Goal: Task Accomplishment & Management: Use online tool/utility

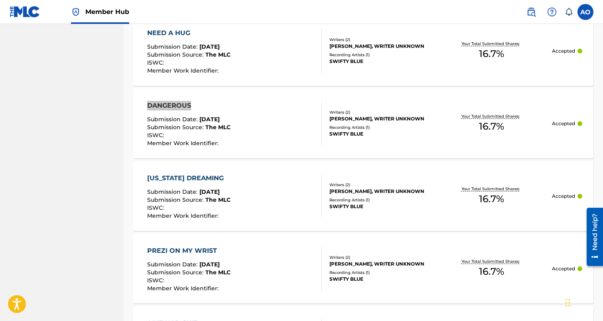
scroll to position [1967, 0]
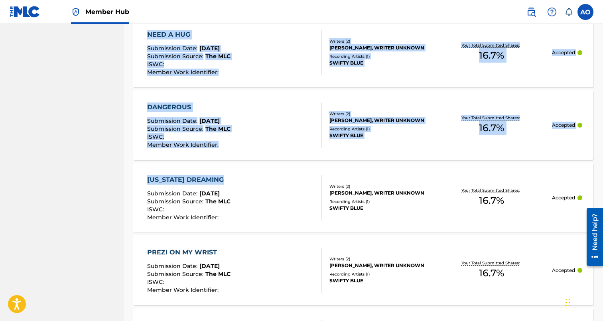
drag, startPoint x: 115, startPoint y: 175, endPoint x: 234, endPoint y: 178, distance: 118.9
copy div "Loremip 141 - 473 do 4,630 sitamet Consect Adip ELIT SEDDOE Temporinci Utla : E…"
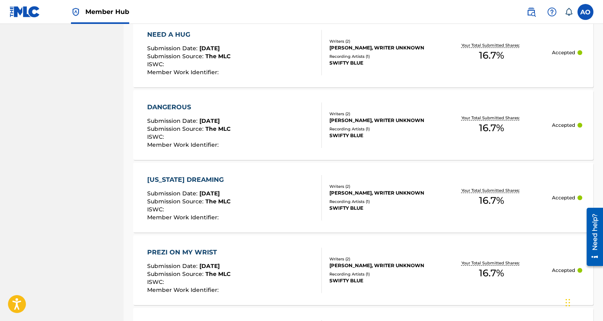
drag, startPoint x: 130, startPoint y: 248, endPoint x: 217, endPoint y: 250, distance: 87.7
copy div "PREZI ON MY WRIST"
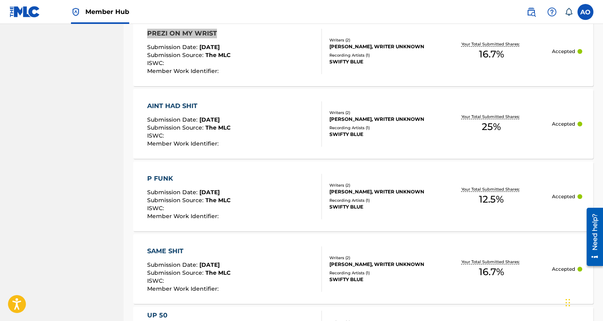
scroll to position [2192, 0]
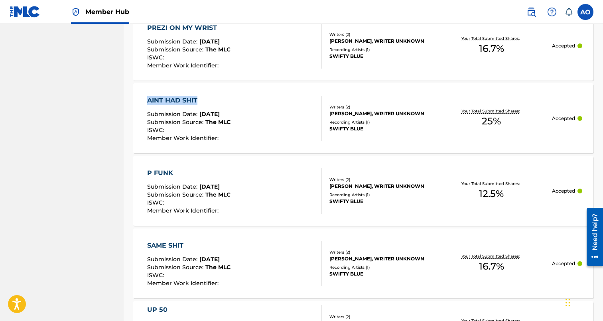
drag, startPoint x: 130, startPoint y: 94, endPoint x: 197, endPoint y: 100, distance: 66.8
copy div "AINT HAD SHIT"
drag, startPoint x: 128, startPoint y: 171, endPoint x: 197, endPoint y: 169, distance: 69.8
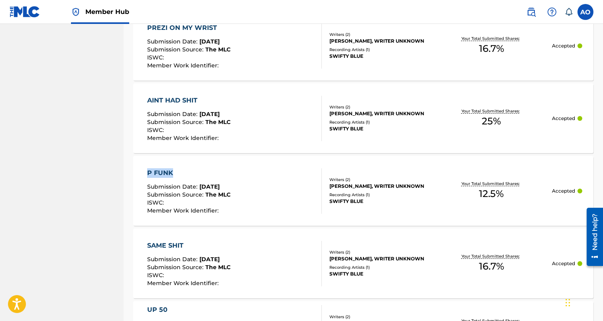
copy div "P FUNK"
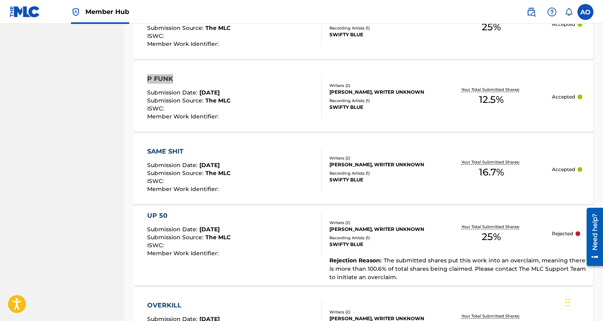
scroll to position [2291, 0]
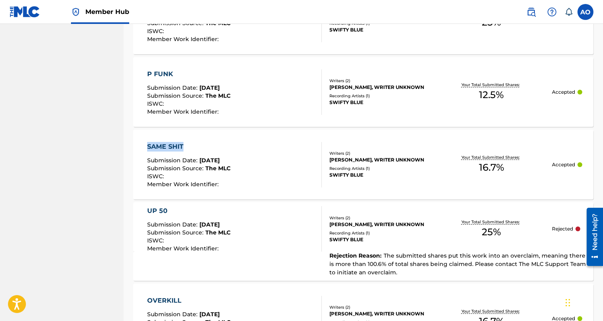
drag, startPoint x: 131, startPoint y: 145, endPoint x: 183, endPoint y: 146, distance: 52.2
copy div "SAME SHIT"
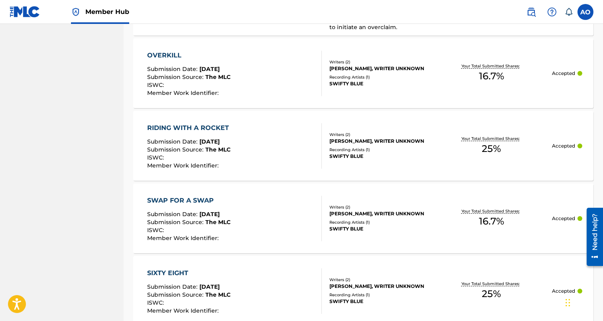
scroll to position [2537, 0]
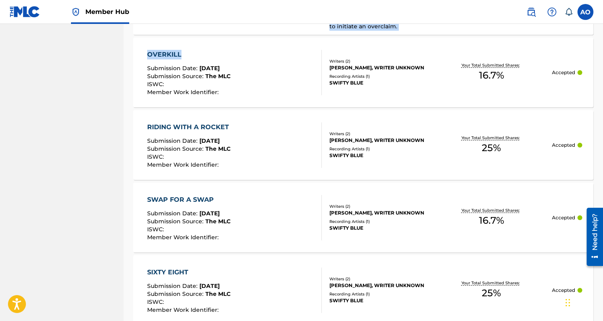
drag, startPoint x: 121, startPoint y: 53, endPoint x: 197, endPoint y: 52, distance: 75.8
drag, startPoint x: 130, startPoint y: 51, endPoint x: 185, endPoint y: 51, distance: 55.4
drag, startPoint x: 131, startPoint y: 55, endPoint x: 179, endPoint y: 55, distance: 48.6
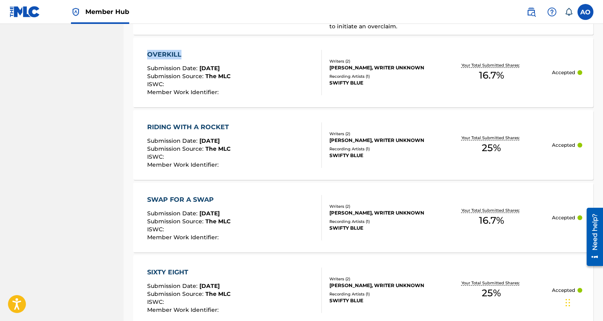
copy div "OVERKILL"
drag, startPoint x: 129, startPoint y: 128, endPoint x: 244, endPoint y: 126, distance: 115.3
copy div "RIDING WITH A ROCKET"
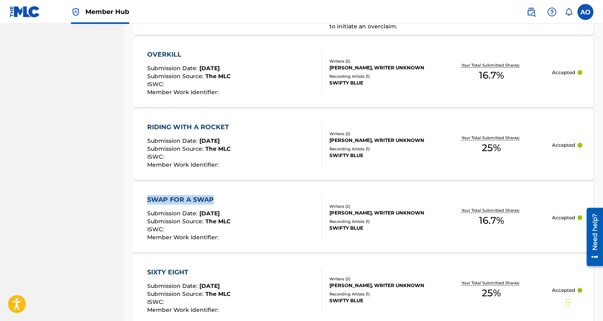
drag, startPoint x: 126, startPoint y: 193, endPoint x: 222, endPoint y: 195, distance: 96.1
copy div "SWAP FOR A SWAP"
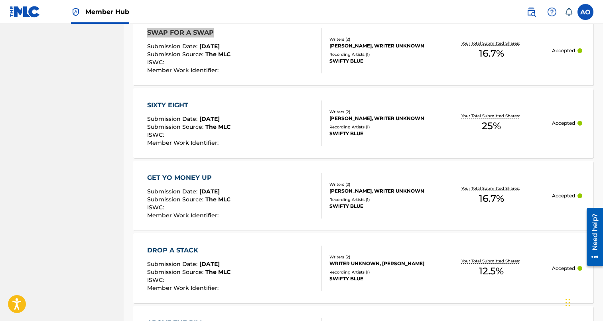
scroll to position [2704, 0]
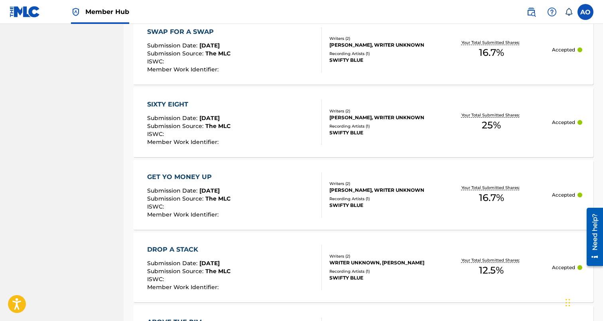
drag, startPoint x: 128, startPoint y: 102, endPoint x: 204, endPoint y: 98, distance: 75.8
drag, startPoint x: 128, startPoint y: 102, endPoint x: 198, endPoint y: 102, distance: 70.2
copy div "SIXTY EIGHT"
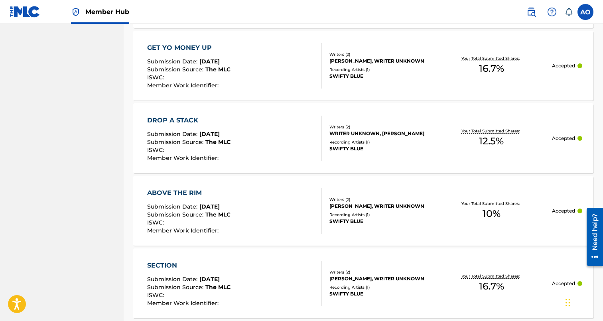
scroll to position [2845, 0]
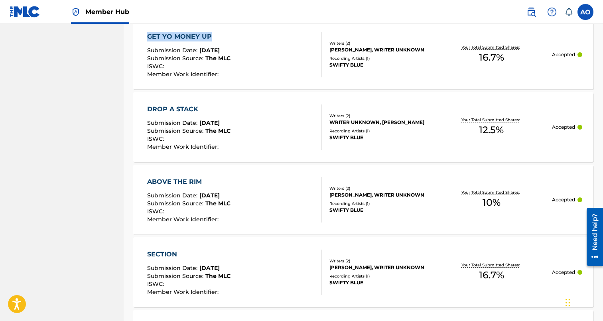
drag, startPoint x: 127, startPoint y: 36, endPoint x: 244, endPoint y: 36, distance: 116.4
copy div "GET YO MONEY UP"
drag, startPoint x: 128, startPoint y: 111, endPoint x: 204, endPoint y: 111, distance: 76.2
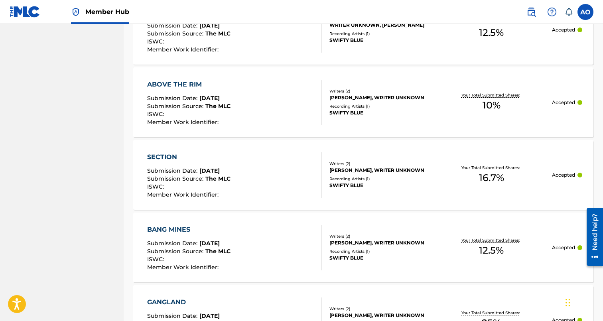
scroll to position [2947, 0]
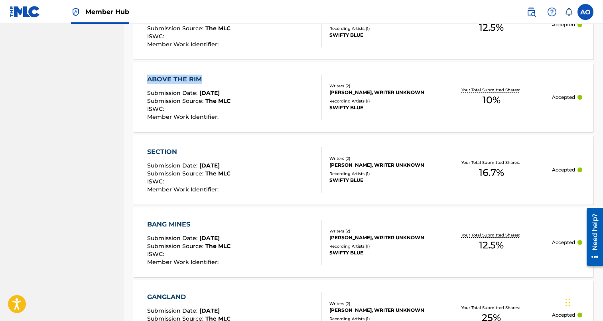
drag, startPoint x: 129, startPoint y: 80, endPoint x: 202, endPoint y: 79, distance: 73.0
drag, startPoint x: 130, startPoint y: 152, endPoint x: 199, endPoint y: 150, distance: 69.0
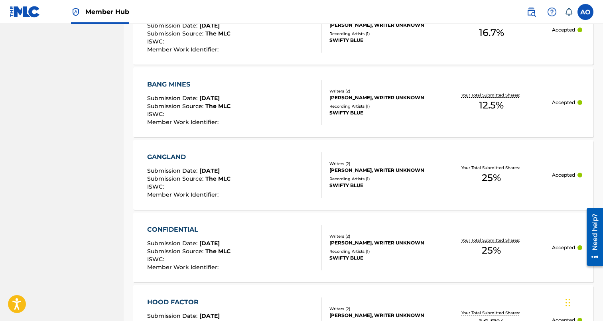
scroll to position [3094, 0]
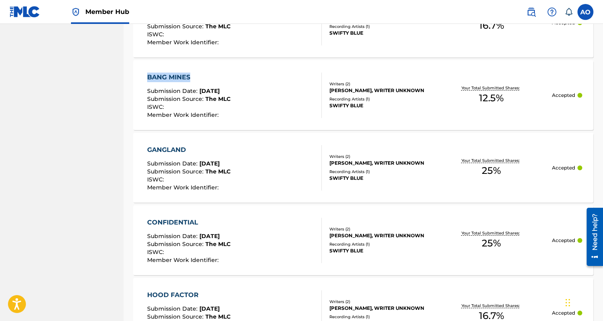
drag, startPoint x: 131, startPoint y: 75, endPoint x: 194, endPoint y: 75, distance: 63.4
drag, startPoint x: 128, startPoint y: 146, endPoint x: 198, endPoint y: 146, distance: 70.2
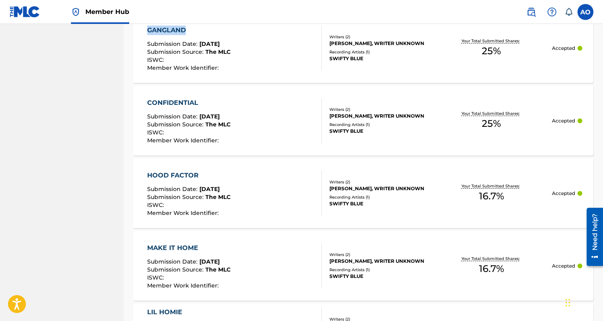
scroll to position [3226, 0]
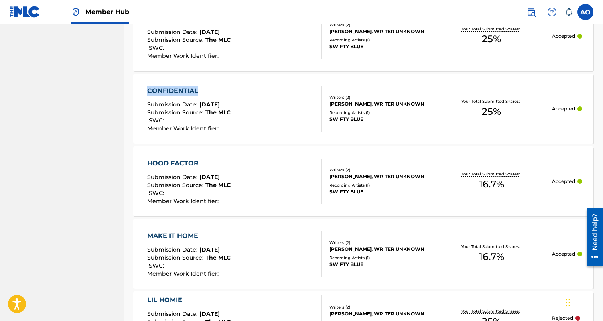
drag, startPoint x: 128, startPoint y: 89, endPoint x: 202, endPoint y: 87, distance: 73.8
drag, startPoint x: 127, startPoint y: 161, endPoint x: 215, endPoint y: 161, distance: 88.5
click at [146, 149] on div "HOOD FACTOR Submission Date : [DATE] Submission Source : The MLC ISWC : Member …" at bounding box center [363, 181] width 460 height 70
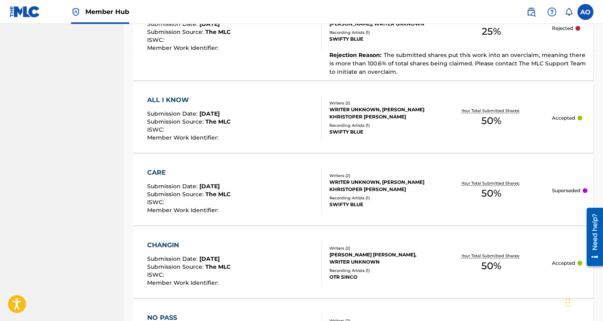
scroll to position [7402, 0]
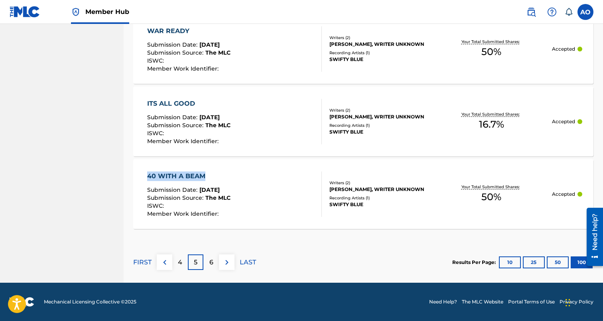
drag, startPoint x: 126, startPoint y: 173, endPoint x: 203, endPoint y: 173, distance: 77.4
drag, startPoint x: 131, startPoint y: 100, endPoint x: 195, endPoint y: 100, distance: 63.8
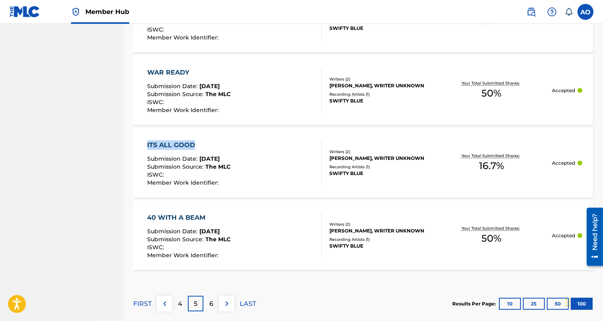
scroll to position [7359, 0]
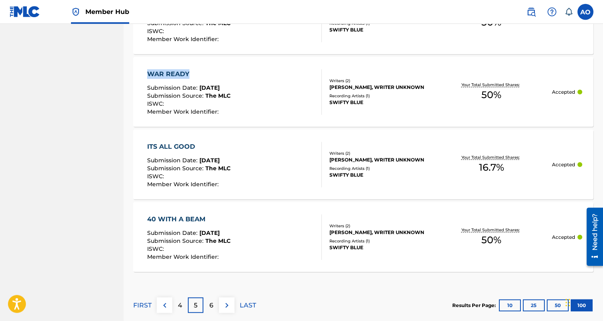
drag, startPoint x: 126, startPoint y: 71, endPoint x: 197, endPoint y: 70, distance: 70.6
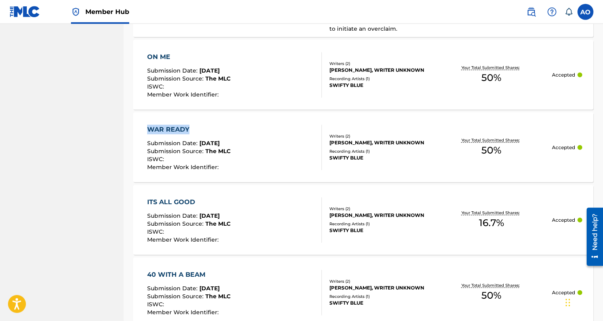
scroll to position [7303, 0]
drag, startPoint x: 131, startPoint y: 56, endPoint x: 182, endPoint y: 56, distance: 51.0
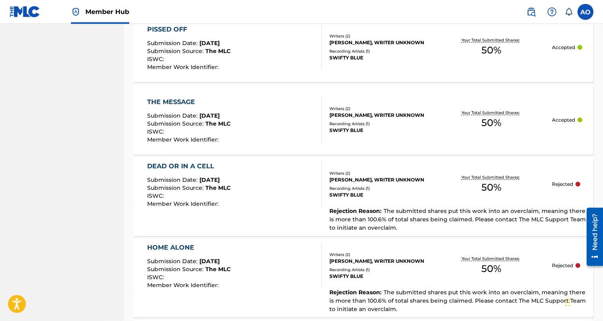
scroll to position [7016, 0]
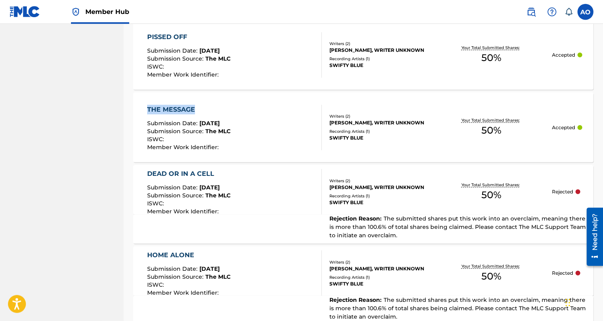
drag, startPoint x: 130, startPoint y: 109, endPoint x: 195, endPoint y: 108, distance: 65.0
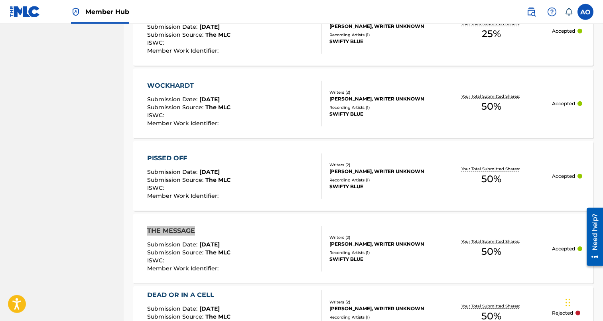
scroll to position [6892, 0]
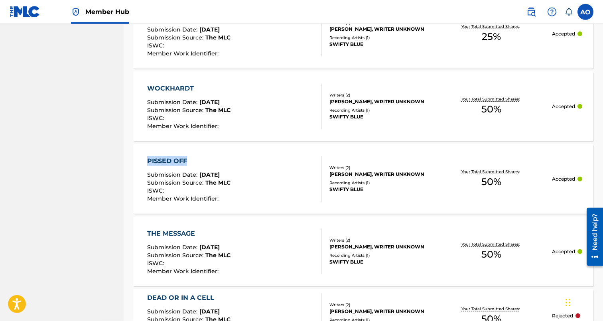
drag, startPoint x: 142, startPoint y: 158, endPoint x: 199, endPoint y: 157, distance: 56.6
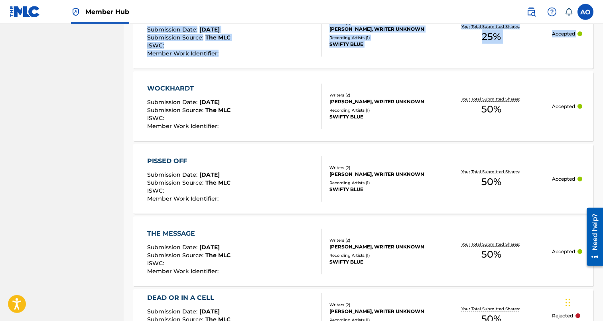
drag, startPoint x: 124, startPoint y: 84, endPoint x: 198, endPoint y: 81, distance: 74.6
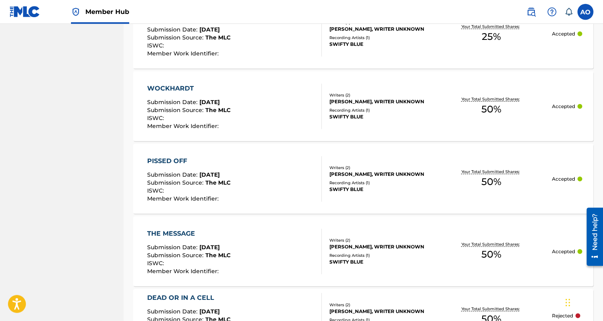
drag, startPoint x: 128, startPoint y: 85, endPoint x: 193, endPoint y: 85, distance: 65.4
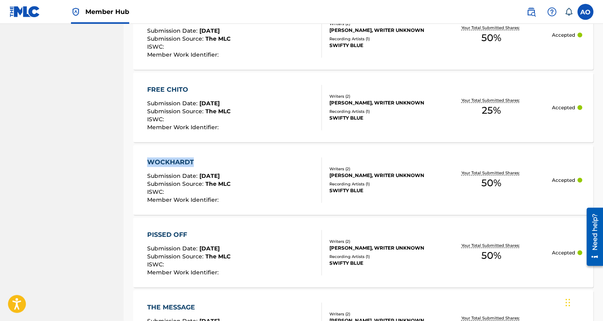
scroll to position [6810, 0]
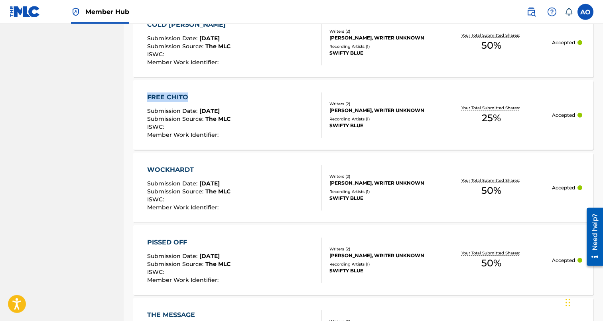
drag, startPoint x: 128, startPoint y: 93, endPoint x: 185, endPoint y: 94, distance: 56.6
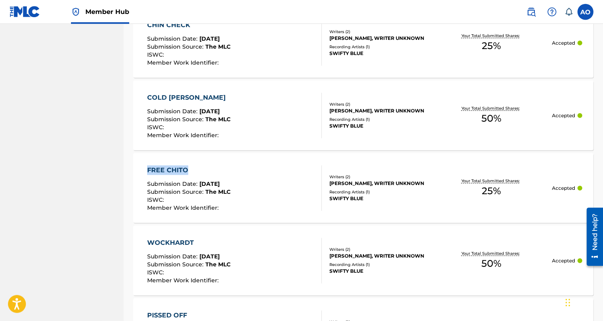
scroll to position [6735, 0]
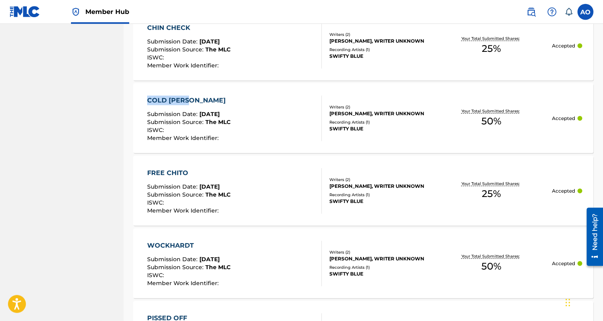
drag, startPoint x: 128, startPoint y: 98, endPoint x: 193, endPoint y: 97, distance: 64.6
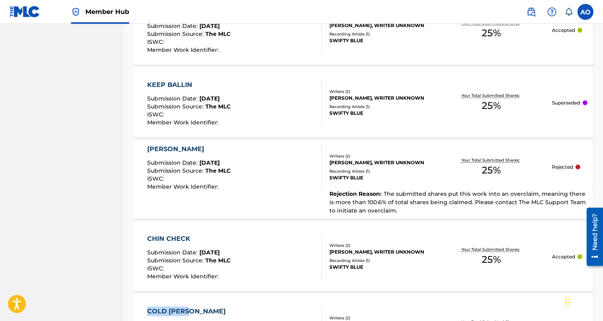
scroll to position [6522, 0]
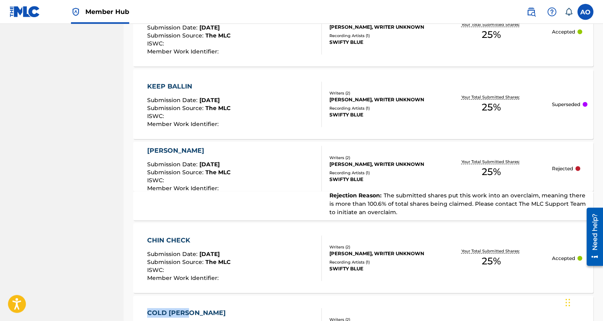
click at [140, 232] on div "CHIN CHECK Submission Date : [DATE] Submission Source : The MLC ISWC : Member W…" at bounding box center [363, 258] width 460 height 70
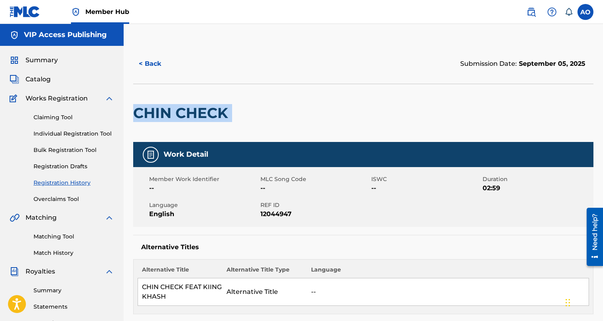
drag, startPoint x: 135, startPoint y: 114, endPoint x: 236, endPoint y: 113, distance: 101.3
click at [232, 113] on h2 "CHIN CHECK" at bounding box center [182, 113] width 99 height 18
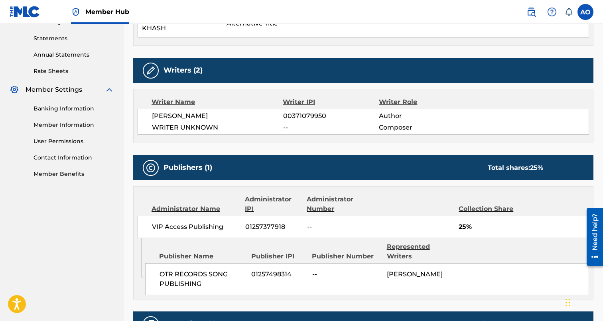
scroll to position [405, 0]
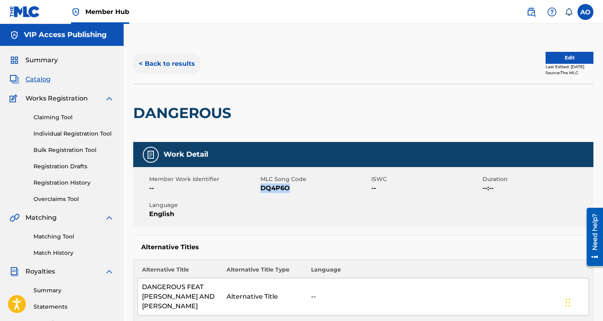
click at [180, 68] on button "< Back to results" at bounding box center [166, 64] width 67 height 20
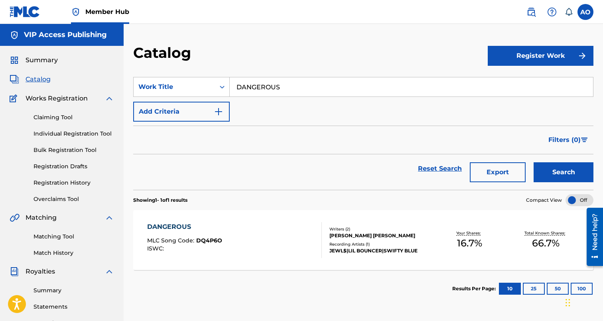
click at [293, 91] on input "DANGEROUS" at bounding box center [411, 86] width 363 height 19
click at [533, 162] on button "Search" at bounding box center [563, 172] width 60 height 20
paste input "Registration History Registration History is a record of new work submissions o…"
click at [533, 162] on button "Search" at bounding box center [563, 172] width 60 height 20
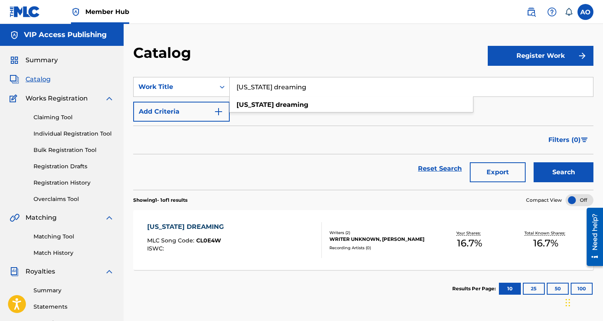
paste input "AINT HAD SHIT"
type input "AINT HAD SHIT"
click at [533, 162] on button "Search" at bounding box center [563, 172] width 60 height 20
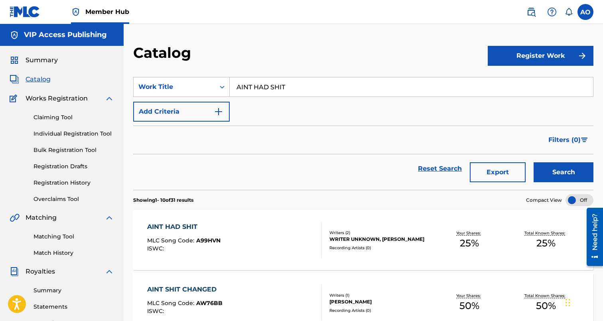
click at [200, 231] on div "AINT HAD SHIT" at bounding box center [183, 227] width 73 height 10
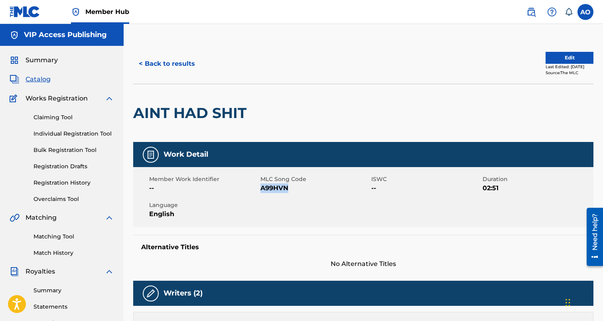
drag, startPoint x: 261, startPoint y: 188, endPoint x: 295, endPoint y: 188, distance: 34.3
click at [295, 188] on span "A99HVN" at bounding box center [314, 188] width 109 height 10
copy span "A99HVN"
click at [183, 64] on button "< Back to results" at bounding box center [166, 64] width 67 height 20
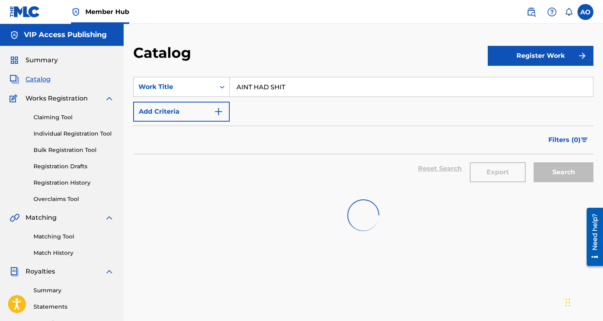
click at [270, 83] on input "AINT HAD SHIT" at bounding box center [411, 86] width 363 height 19
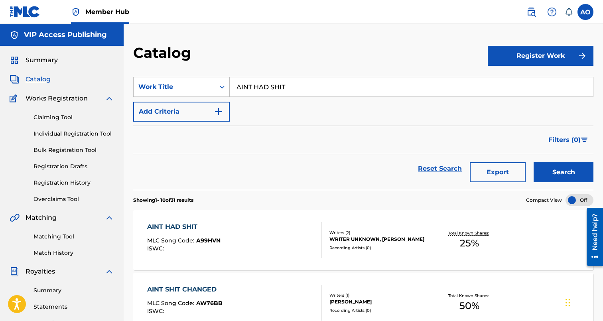
paste input "SAME"
type input "SAME SHIT"
click at [533, 162] on button "Search" at bounding box center [563, 172] width 60 height 20
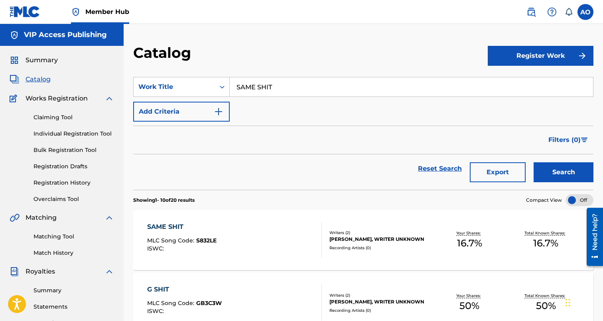
click at [168, 220] on div "SAME SHIT MLC Song Code : S832LE ISWC : Writers ( 2 ) NELSON ABREGO JR, WRITER …" at bounding box center [363, 240] width 460 height 60
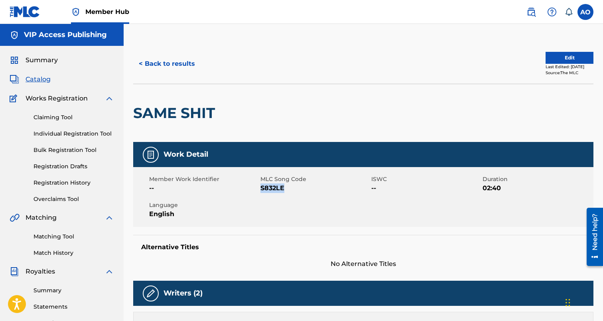
drag, startPoint x: 261, startPoint y: 189, endPoint x: 290, endPoint y: 189, distance: 29.1
click at [290, 189] on span "S832LE" at bounding box center [314, 188] width 109 height 10
copy span "S832LE"
click at [161, 66] on button "< Back to results" at bounding box center [166, 64] width 67 height 20
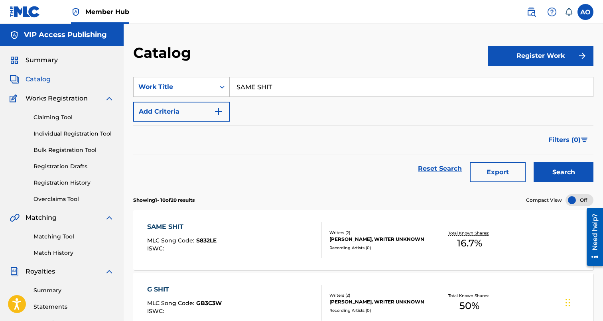
click at [295, 78] on input "SAME SHIT" at bounding box center [411, 86] width 363 height 19
paste input "WAP FOR A SWAP"
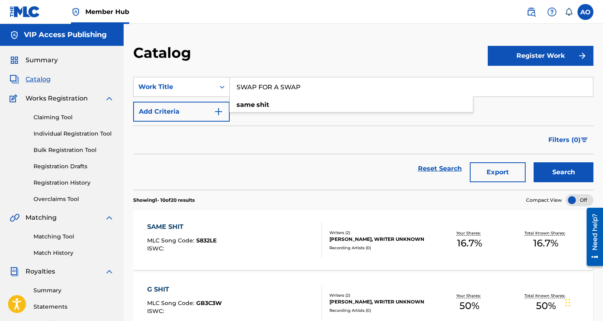
type input "SWAP FOR A SWAP"
click at [533, 162] on button "Search" at bounding box center [563, 172] width 60 height 20
click at [193, 217] on div "SWAP FOR A SWAP MLC Song Code : S740OF ISWC : Writers ( 2 ) NELSON ABREGO JR, W…" at bounding box center [363, 240] width 460 height 60
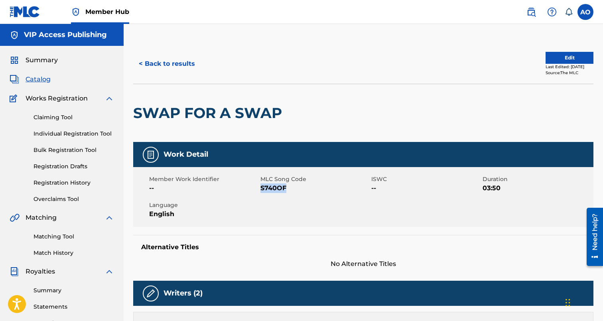
drag, startPoint x: 261, startPoint y: 189, endPoint x: 311, endPoint y: 187, distance: 49.9
click at [309, 187] on span "S740OF" at bounding box center [314, 188] width 109 height 10
copy span "S740OF"
click at [171, 74] on div "< Back to results Edit Last Edited: September 10, 2025 Source: The MLC" at bounding box center [363, 64] width 460 height 40
click at [173, 68] on button "< Back to results" at bounding box center [166, 64] width 67 height 20
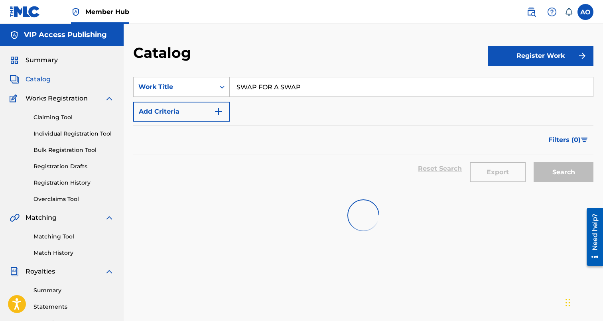
click at [254, 78] on input "SWAP FOR A SWAP" at bounding box center [411, 86] width 363 height 19
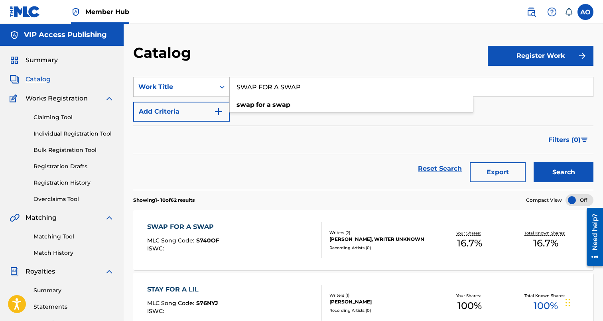
paste input "GET YO MONEY U"
type input "GET YO MONEY UP"
click at [533, 162] on button "Search" at bounding box center [563, 172] width 60 height 20
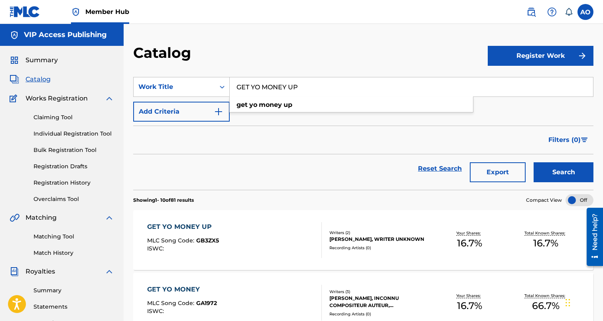
click at [195, 214] on div "GET YO MONEY UP MLC Song Code : GB3ZX5 ISWC : Writers ( 2 ) NELSON ABREGO JR, W…" at bounding box center [363, 240] width 460 height 60
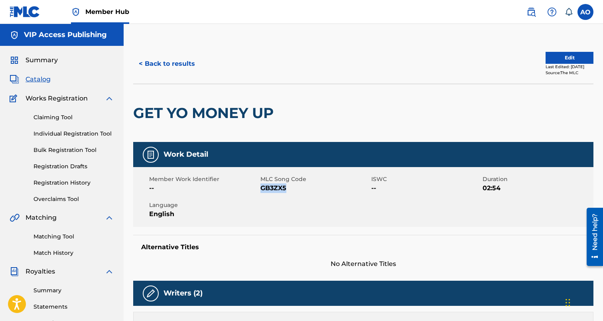
drag, startPoint x: 261, startPoint y: 189, endPoint x: 305, endPoint y: 189, distance: 43.9
click at [301, 189] on span "GB3ZX5" at bounding box center [314, 188] width 109 height 10
copy span "GB3ZX5"
click at [170, 64] on button "< Back to results" at bounding box center [166, 64] width 67 height 20
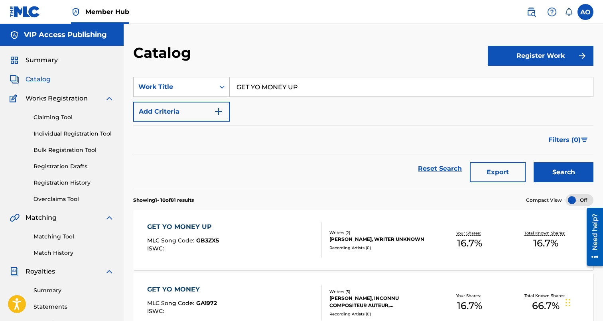
drag, startPoint x: 281, startPoint y: 85, endPoint x: 274, endPoint y: 88, distance: 8.2
click at [274, 88] on input "GET YO MONEY UP" at bounding box center [411, 86] width 363 height 19
paste input "DROP A STACK"
type input "DROP A STACK"
click at [533, 162] on button "Search" at bounding box center [563, 172] width 60 height 20
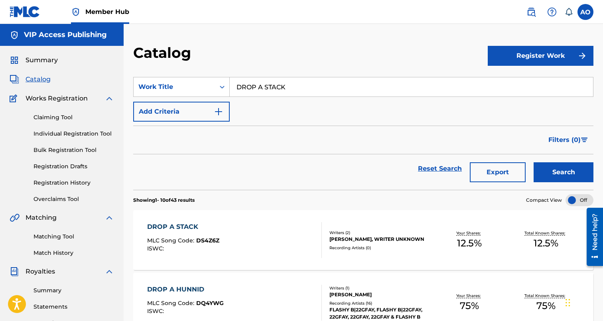
click at [190, 230] on div "DROP A STACK" at bounding box center [183, 227] width 72 height 10
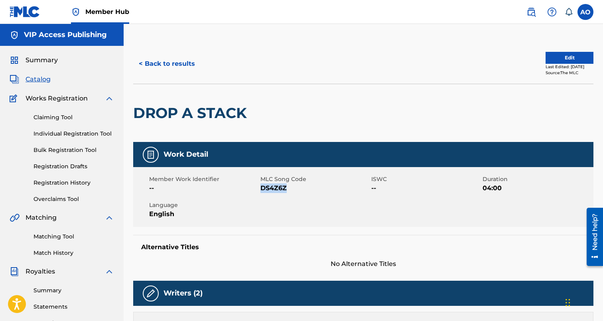
drag, startPoint x: 261, startPoint y: 187, endPoint x: 318, endPoint y: 193, distance: 57.7
click at [318, 193] on span "DS4Z6Z" at bounding box center [314, 188] width 109 height 10
copy span "DS4Z6Z"
click at [181, 62] on button "< Back to results" at bounding box center [166, 64] width 67 height 20
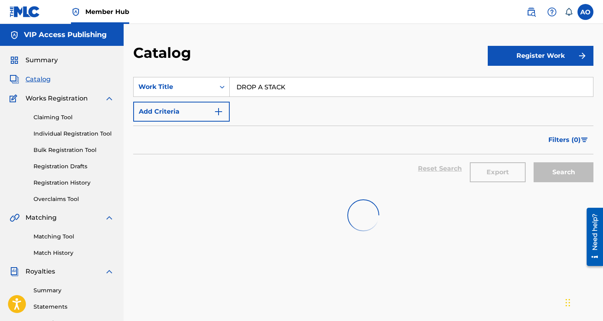
click at [292, 91] on input "DROP A STACK" at bounding box center [411, 86] width 363 height 19
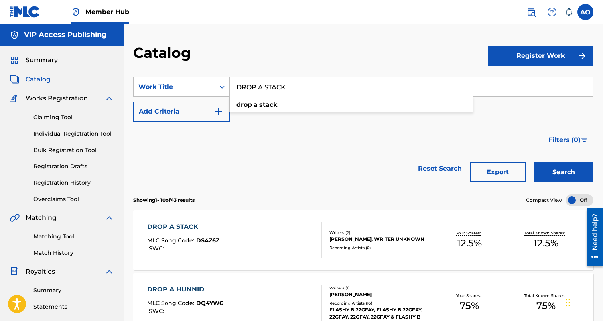
paste input "BANG MINES"
type input "BANG MINES"
click at [533, 162] on button "Search" at bounding box center [563, 172] width 60 height 20
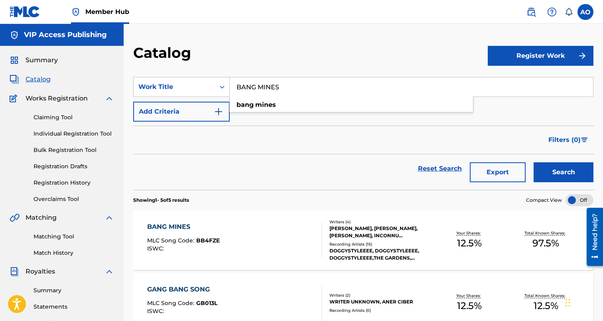
click at [159, 228] on div "BANG MINES" at bounding box center [183, 227] width 73 height 10
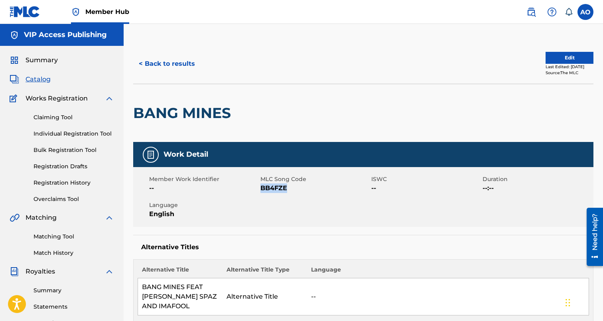
drag, startPoint x: 260, startPoint y: 188, endPoint x: 295, endPoint y: 188, distance: 34.7
click at [295, 188] on span "BB4FZE" at bounding box center [314, 188] width 109 height 10
copy span "BB4FZE"
click at [159, 69] on button "< Back to results" at bounding box center [166, 64] width 67 height 20
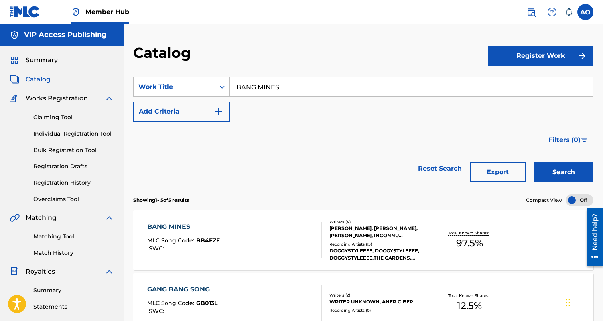
click at [280, 89] on input "BANG MINES" at bounding box center [411, 86] width 363 height 19
paste input "GANGLAND"
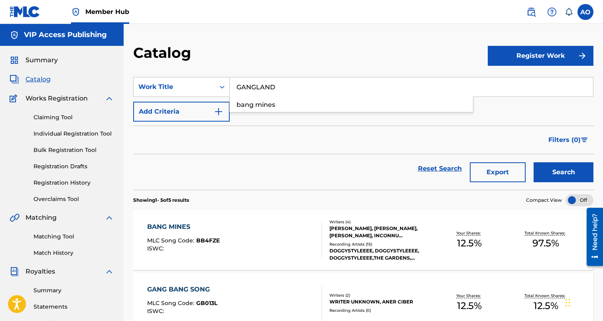
type input "GANGLAND"
click at [533, 162] on button "Search" at bounding box center [563, 172] width 60 height 20
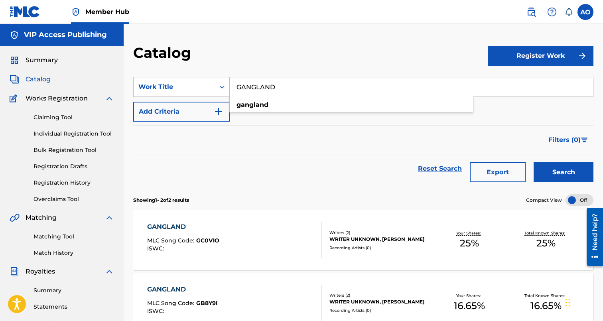
click at [165, 226] on div "GANGLAND" at bounding box center [183, 227] width 72 height 10
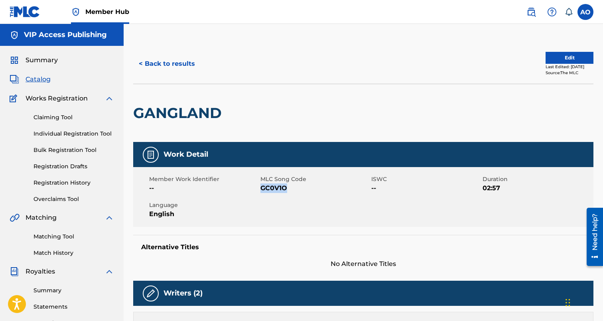
drag, startPoint x: 261, startPoint y: 189, endPoint x: 299, endPoint y: 189, distance: 38.3
click at [299, 189] on span "GC0V1O" at bounding box center [314, 188] width 109 height 10
copy span "GC0V1O"
click at [167, 60] on button "< Back to results" at bounding box center [166, 64] width 67 height 20
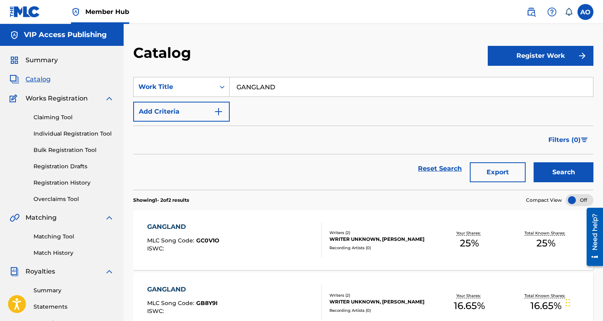
drag, startPoint x: 304, startPoint y: 81, endPoint x: 173, endPoint y: 75, distance: 130.9
click at [230, 77] on input "GANGLAND" at bounding box center [411, 86] width 363 height 19
paste input "ITS ALL GOO"
type input "ITS ALL GOOD'"
click at [533, 162] on button "Search" at bounding box center [563, 172] width 60 height 20
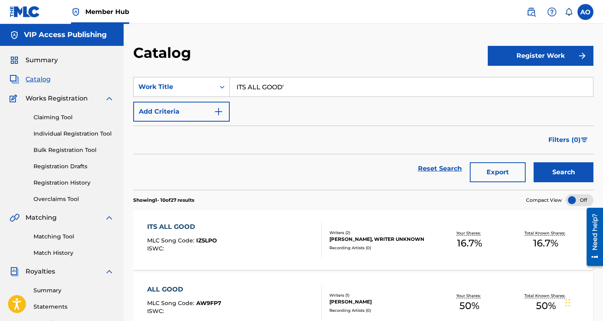
click at [299, 230] on div "ITS ALL GOOD MLC Song Code : IZ5LPO ISWC :" at bounding box center [234, 240] width 175 height 36
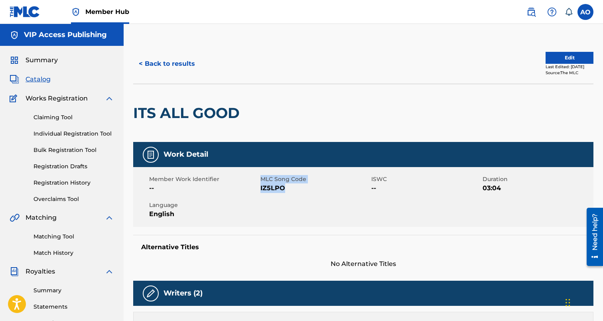
drag, startPoint x: 260, startPoint y: 189, endPoint x: 295, endPoint y: 189, distance: 35.1
click at [295, 189] on div "Member Work Identifier -- MLC Song Code IZ5LPO ISWC -- Duration 03:04 Language …" at bounding box center [363, 197] width 460 height 60
click at [295, 189] on span "IZ5LPO" at bounding box center [314, 188] width 109 height 10
click at [260, 190] on div "Member Work Identifier --" at bounding box center [204, 184] width 111 height 18
drag, startPoint x: 260, startPoint y: 189, endPoint x: 283, endPoint y: 189, distance: 23.1
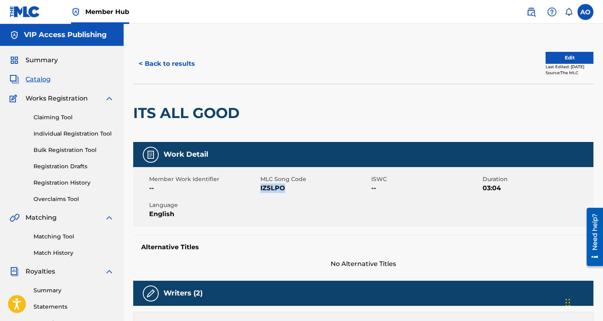
click at [283, 189] on span "IZ5LPO" at bounding box center [314, 188] width 109 height 10
copy span "IZ5LPO"
click at [166, 68] on button "< Back to results" at bounding box center [166, 64] width 67 height 20
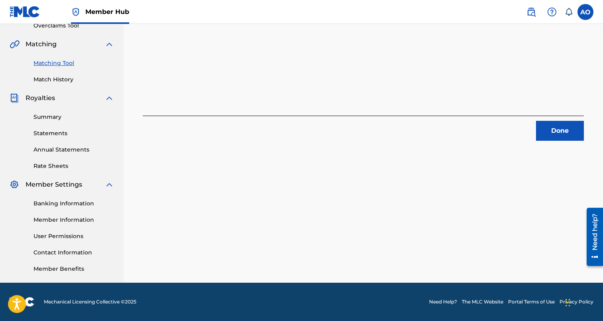
click at [560, 146] on div "1 Recording Groups are pending usage match to the work DANGEROUS . Congratulati…" at bounding box center [363, 76] width 479 height 412
click at [560, 142] on div "1 Recording Groups are pending usage match to the work DANGEROUS . Congratulati…" at bounding box center [363, 76] width 479 height 412
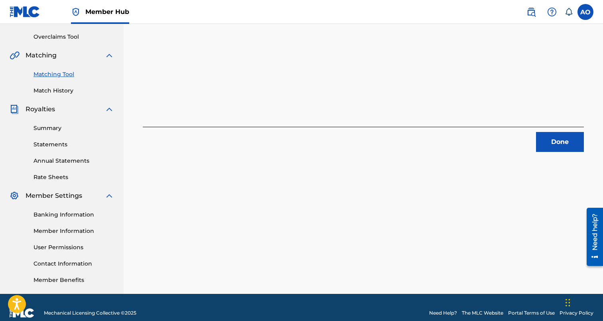
scroll to position [158, 0]
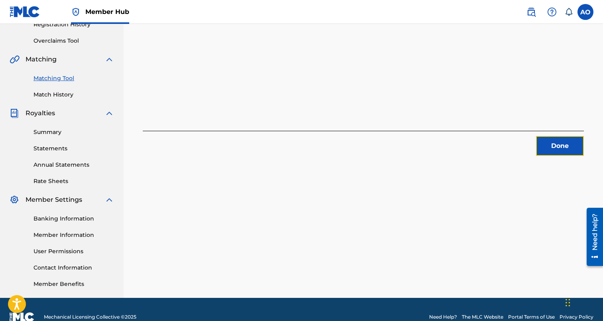
click at [560, 142] on button "Done" at bounding box center [560, 146] width 48 height 20
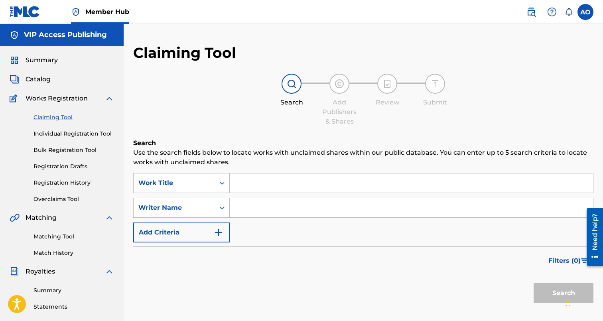
click at [310, 174] on input "Search Form" at bounding box center [411, 182] width 363 height 19
paste input "[US_STATE] dreaming"
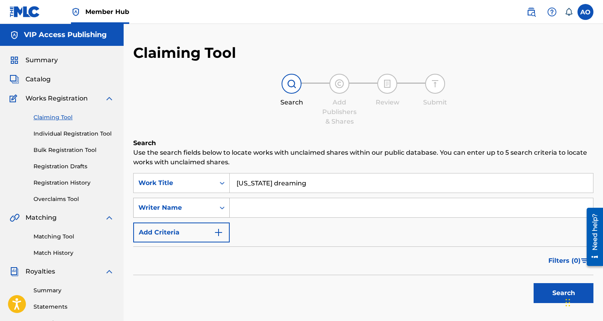
type input "[US_STATE] dreaming"
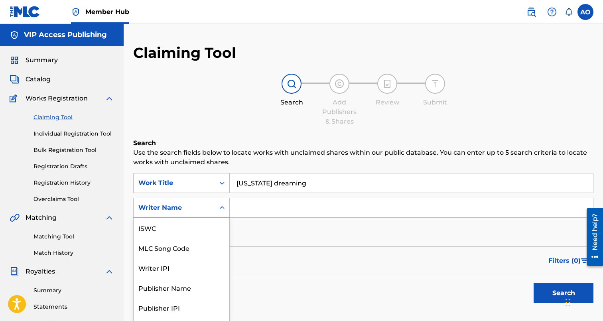
scroll to position [16, 0]
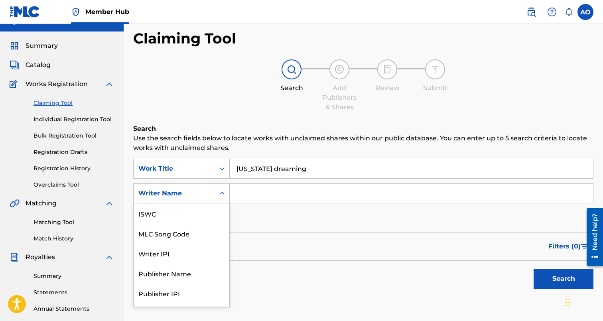
click at [197, 203] on div "Writer Name selected, 7 of 7. 7 results available. Use Up and Down to choose op…" at bounding box center [181, 193] width 96 height 20
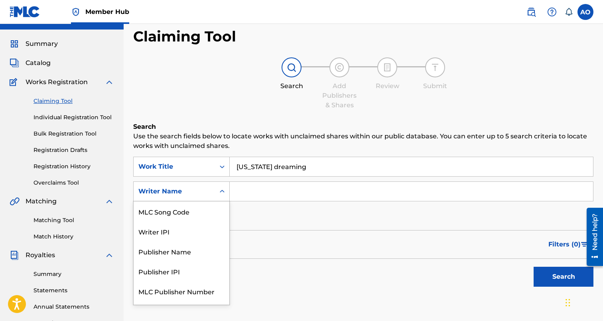
scroll to position [17, 0]
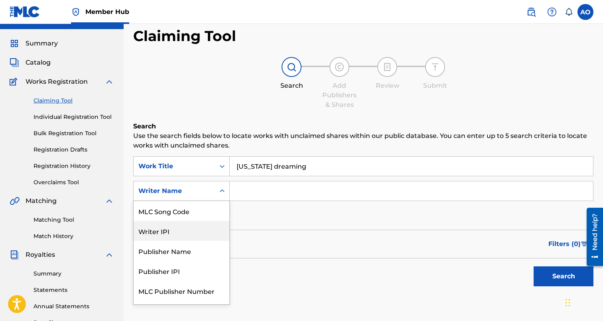
click at [279, 222] on div "SearchWithCriteriace13acf9-5315-4ba2-a221-a51b49864b46 Work Title california dr…" at bounding box center [363, 190] width 460 height 69
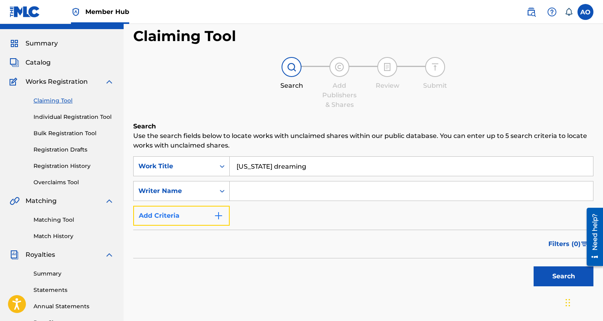
click at [201, 215] on button "Add Criteria" at bounding box center [181, 216] width 96 height 20
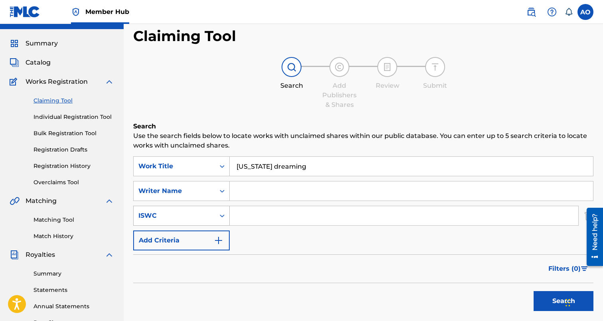
click at [204, 215] on div "ISWC" at bounding box center [181, 216] width 96 height 20
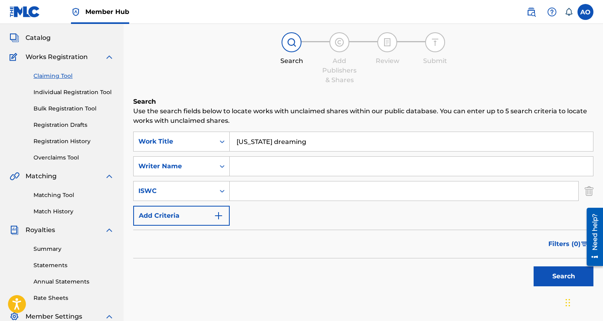
click at [241, 224] on div "SearchWithCriteriace13acf9-5315-4ba2-a221-a51b49864b46 Work Title california dr…" at bounding box center [363, 179] width 460 height 94
click at [203, 171] on div "Writer Name" at bounding box center [174, 166] width 81 height 15
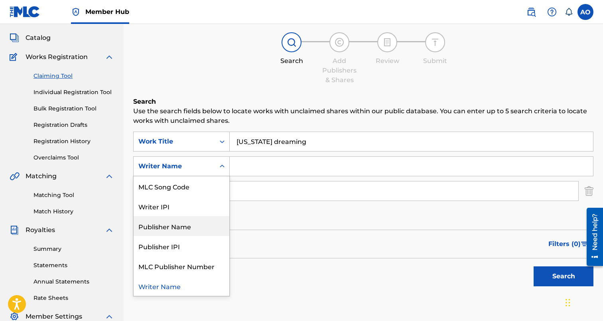
click at [272, 222] on div "SearchWithCriteriace13acf9-5315-4ba2-a221-a51b49864b46 Work Title california dr…" at bounding box center [363, 179] width 460 height 94
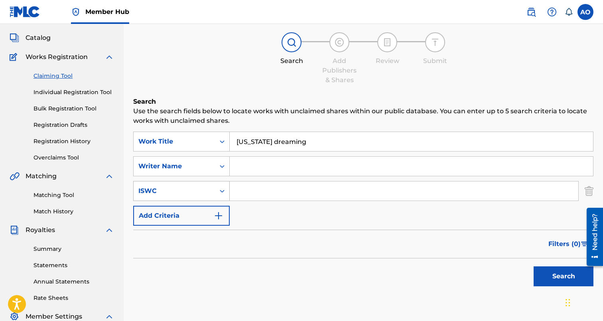
click at [187, 182] on div "ISWC" at bounding box center [181, 191] width 96 height 20
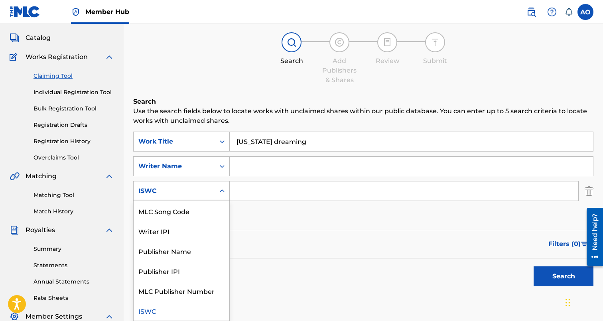
click at [246, 202] on div "SearchWithCriteriace13acf9-5315-4ba2-a221-a51b49864b46 Work Title california dr…" at bounding box center [363, 179] width 460 height 94
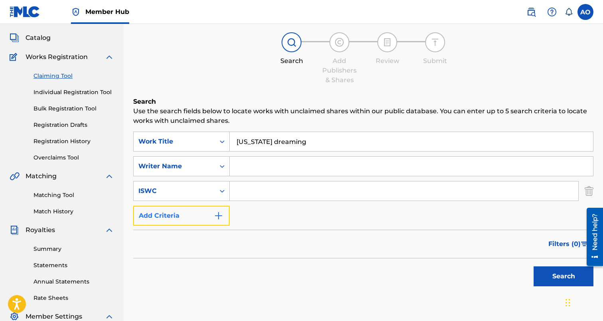
click at [209, 223] on button "Add Criteria" at bounding box center [181, 216] width 96 height 20
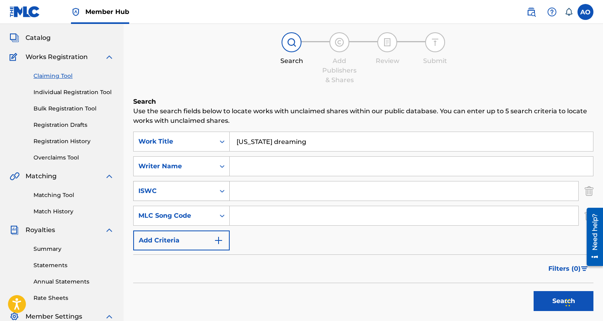
click at [201, 184] on div "ISWC" at bounding box center [174, 190] width 81 height 15
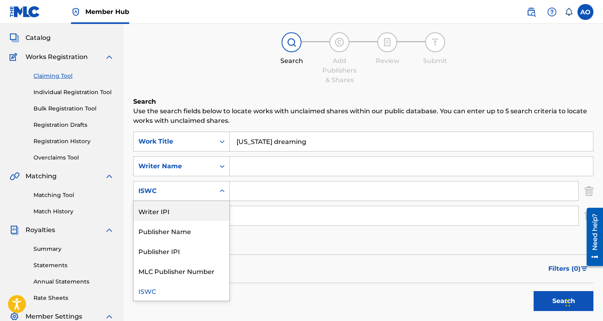
click at [203, 181] on div "ISWC" at bounding box center [181, 191] width 96 height 20
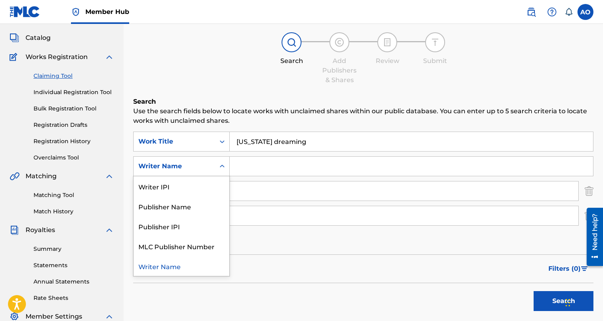
click at [203, 169] on div "Writer Name" at bounding box center [174, 166] width 72 height 10
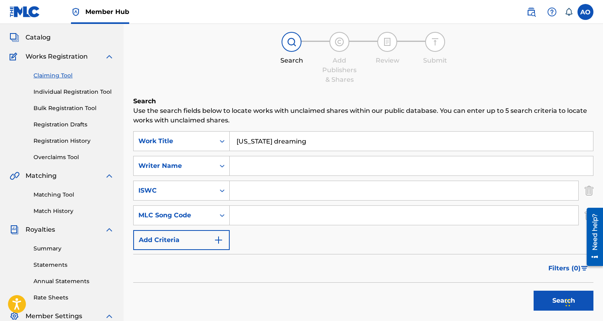
click at [278, 272] on div "Filters ( 0 )" at bounding box center [363, 268] width 460 height 29
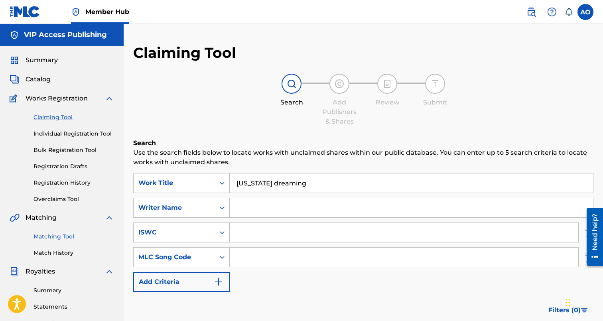
click at [64, 237] on link "Matching Tool" at bounding box center [73, 236] width 81 height 8
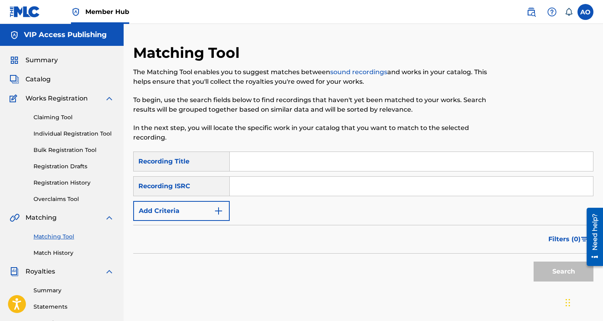
click at [319, 150] on div "Matching Tool The Matching Tool enables you to suggest matches between sound re…" at bounding box center [310, 98] width 354 height 108
click at [312, 157] on input "Search Form" at bounding box center [411, 161] width 363 height 19
paste input "[US_STATE] dreaming"
type input "[US_STATE] dreaming"
click at [191, 195] on div "Recording ISRC" at bounding box center [181, 186] width 96 height 20
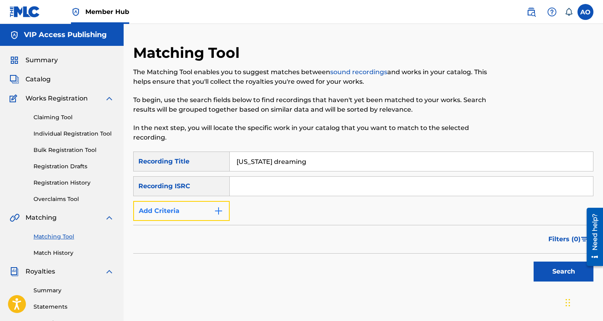
click at [189, 203] on button "Add Criteria" at bounding box center [181, 211] width 96 height 20
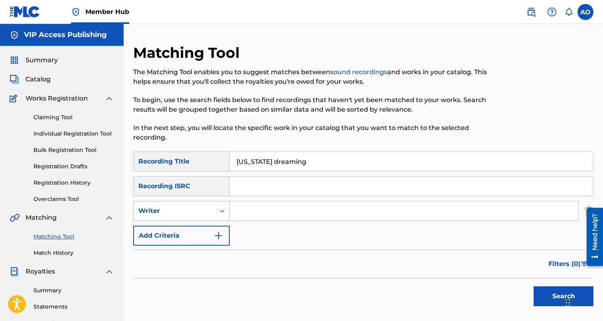
click at [188, 215] on div "Writer" at bounding box center [174, 211] width 72 height 10
click at [197, 232] on div "Recording Artist" at bounding box center [182, 231] width 96 height 20
click at [252, 215] on input "Search Form" at bounding box center [404, 210] width 348 height 19
type input "swifty blue"
click at [533, 286] on button "Search" at bounding box center [563, 296] width 60 height 20
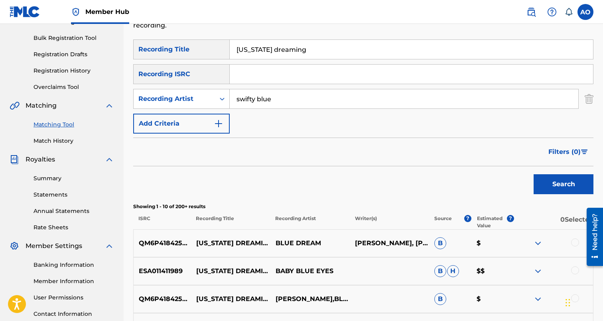
scroll to position [106, 0]
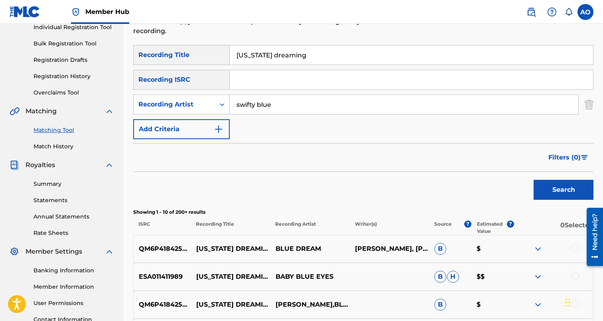
click at [274, 59] on input "[US_STATE] dreaming" at bounding box center [411, 54] width 363 height 19
paste input "PREZI ON MY WRIST"
click at [533, 180] on button "Search" at bounding box center [563, 190] width 60 height 20
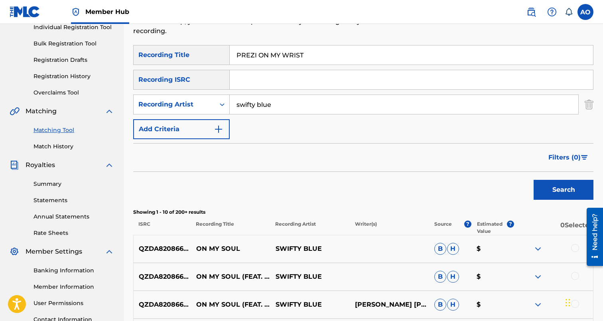
click at [312, 53] on input "PREZI ON MY WRIST" at bounding box center [411, 54] width 363 height 19
paste input "AINT HAD SHI"
type input "AINT HAD SHIT"
click at [533, 180] on button "Search" at bounding box center [563, 190] width 60 height 20
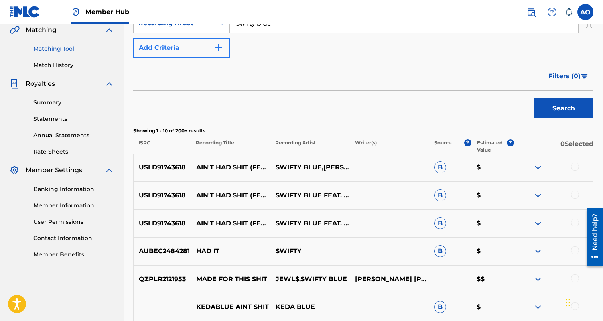
scroll to position [193, 0]
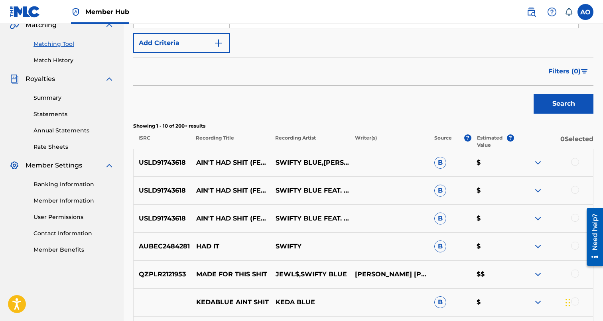
click at [571, 216] on div at bounding box center [553, 219] width 79 height 10
click at [573, 216] on div at bounding box center [575, 218] width 8 height 8
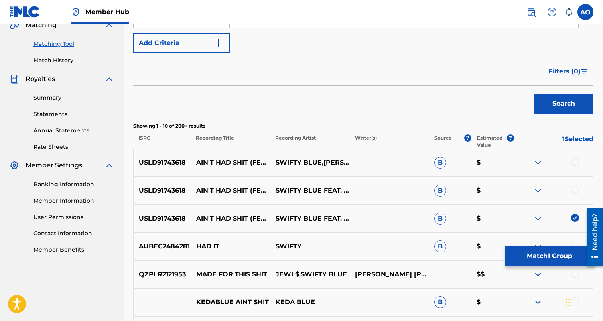
click at [573, 193] on div at bounding box center [575, 190] width 8 height 8
click at [575, 157] on div "USLD91743618 AIN'T HAD SHIT (FEAT. MARCO MULA) SWIFTY BLUE,MARCO MULA B $" at bounding box center [363, 163] width 460 height 28
click at [575, 161] on div at bounding box center [575, 162] width 8 height 8
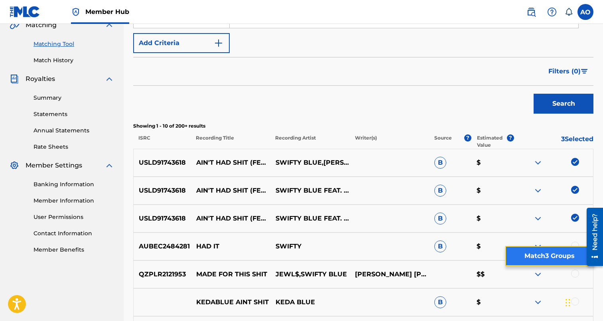
click at [550, 253] on button "Match 3 Groups" at bounding box center [549, 256] width 88 height 20
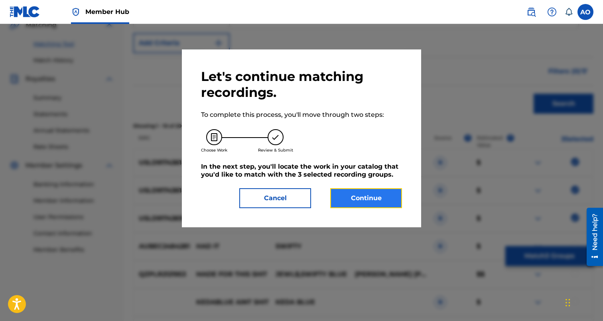
click at [381, 206] on button "Continue" at bounding box center [366, 198] width 72 height 20
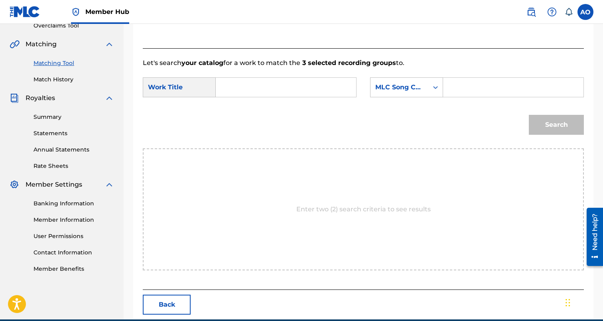
click at [335, 92] on input "Search Form" at bounding box center [285, 87] width 127 height 19
paste input "AINT HAD SHIT"
type input "AINT HAD SHIT"
click at [485, 85] on input "Search Form" at bounding box center [513, 87] width 127 height 19
paste input "A99HVN"
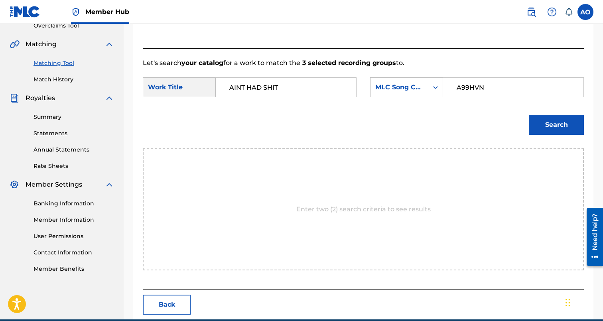
type input "A99HVN"
click at [529, 115] on button "Search" at bounding box center [556, 125] width 55 height 20
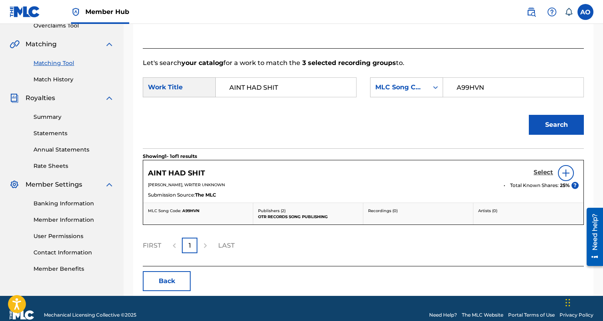
click at [546, 171] on h5 "Select" at bounding box center [543, 173] width 20 height 8
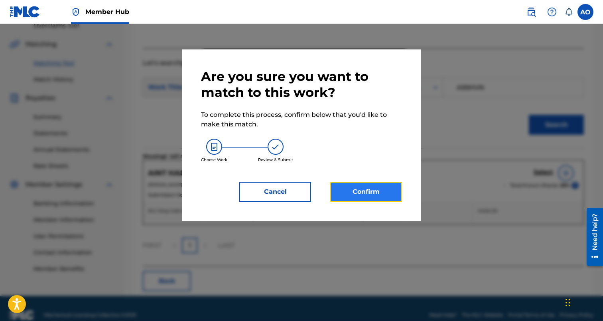
click at [364, 188] on button "Confirm" at bounding box center [366, 192] width 72 height 20
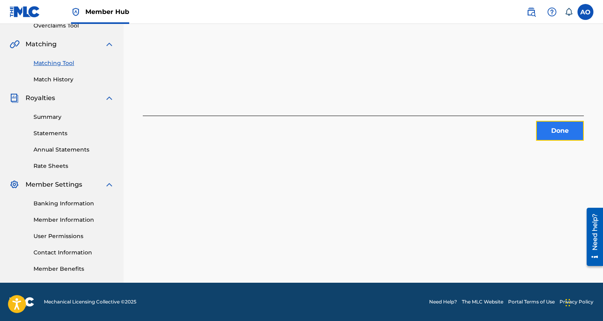
click at [546, 127] on button "Done" at bounding box center [560, 131] width 48 height 20
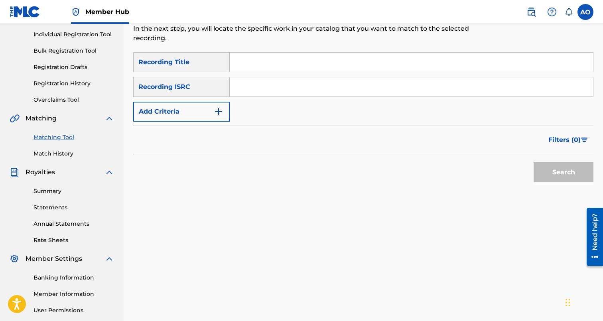
scroll to position [0, 0]
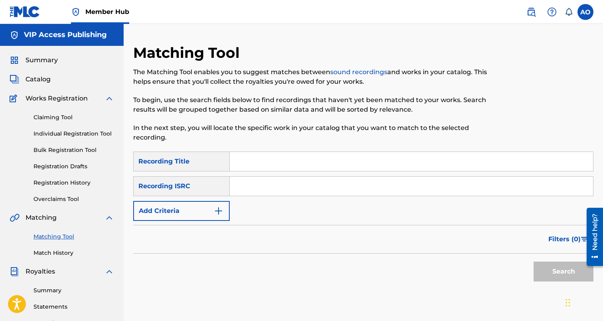
click at [269, 167] on input "Search Form" at bounding box center [411, 161] width 363 height 19
paste input "P FUNK"
type input "P FUNK"
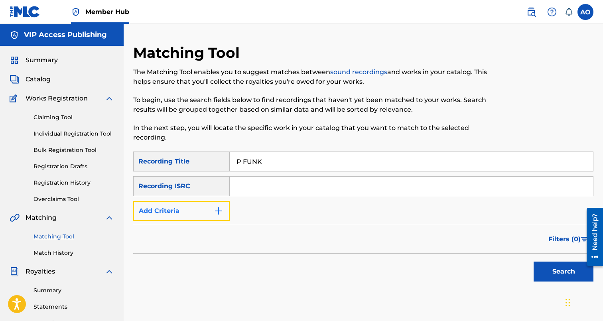
click at [202, 217] on button "Add Criteria" at bounding box center [181, 211] width 96 height 20
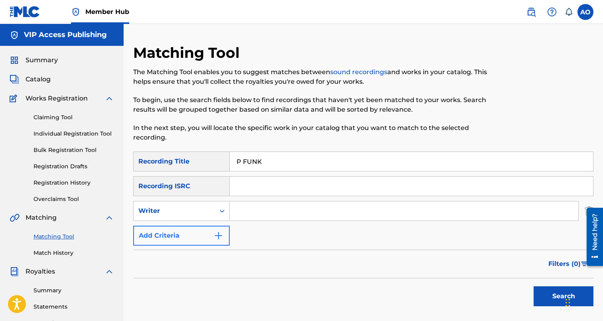
click at [202, 217] on div "Writer" at bounding box center [174, 210] width 81 height 15
click at [202, 229] on div "Recording Artist" at bounding box center [182, 231] width 96 height 20
click at [255, 215] on input "Search Form" at bounding box center [404, 210] width 348 height 19
type input "swifty blue"
click at [533, 286] on button "Search" at bounding box center [563, 296] width 60 height 20
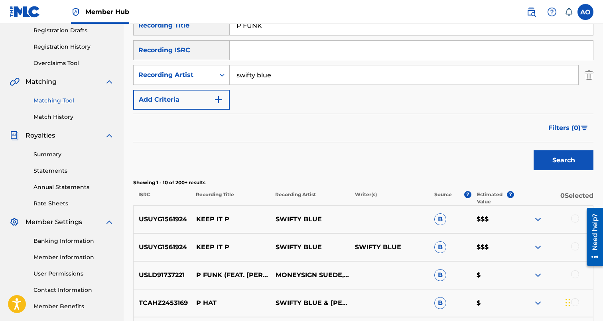
scroll to position [137, 0]
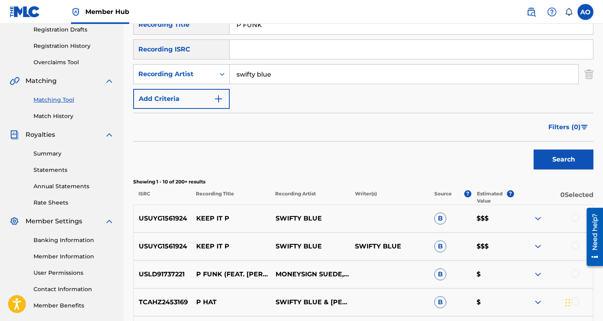
click at [364, 33] on input "P FUNK" at bounding box center [411, 24] width 363 height 19
paste input "SAME SHIT"
type input "SAME SHIT"
click at [533, 150] on button "Search" at bounding box center [563, 160] width 60 height 20
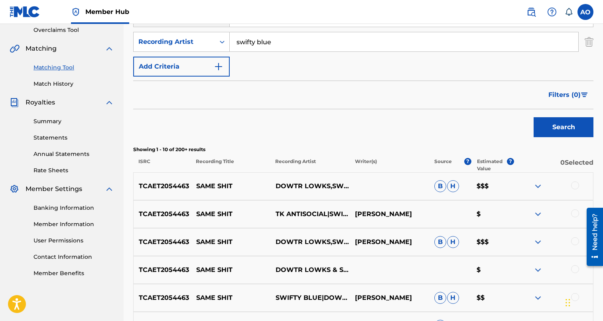
scroll to position [170, 0]
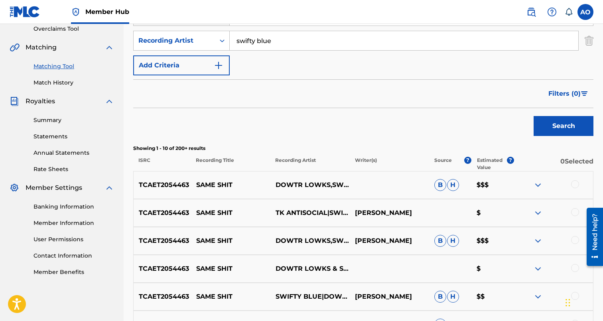
click at [573, 184] on div at bounding box center [575, 184] width 8 height 8
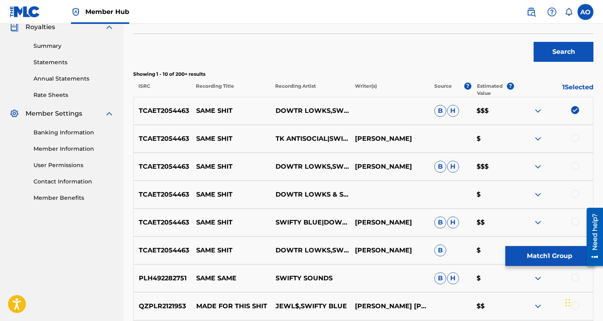
scroll to position [247, 0]
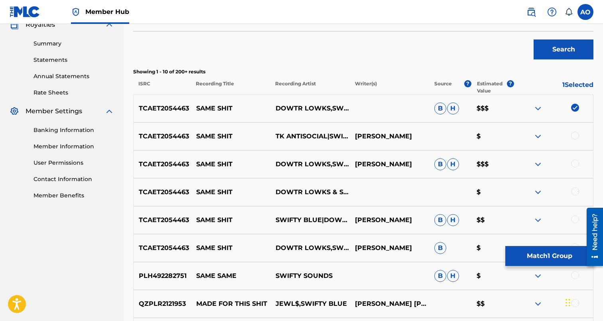
click at [571, 220] on div at bounding box center [553, 220] width 79 height 10
click at [573, 215] on div "TCAET2054463 SAME SHIT SWIFTY BLUE|DOWTR LOWKS|TK ANTISOCIAL LARRY SERMENO B H …" at bounding box center [363, 220] width 460 height 28
click at [577, 221] on div at bounding box center [575, 219] width 8 height 8
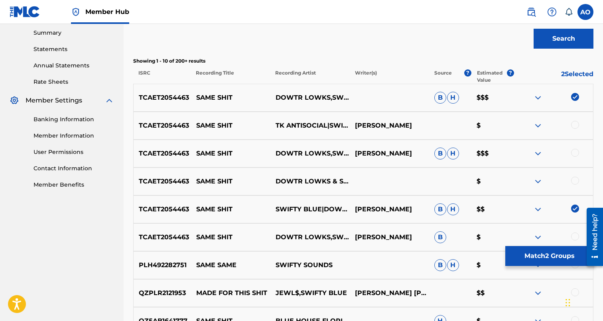
scroll to position [259, 0]
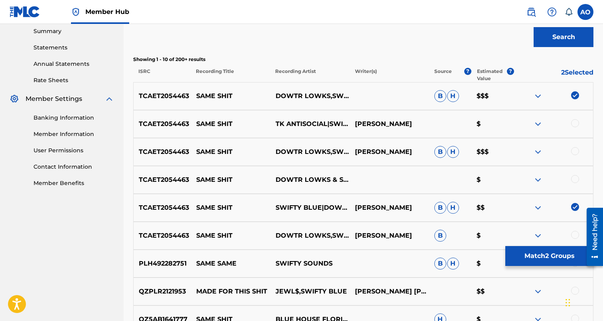
click at [576, 237] on div at bounding box center [575, 235] width 8 height 8
click at [576, 180] on div at bounding box center [575, 179] width 8 height 8
click at [576, 154] on div at bounding box center [575, 151] width 8 height 8
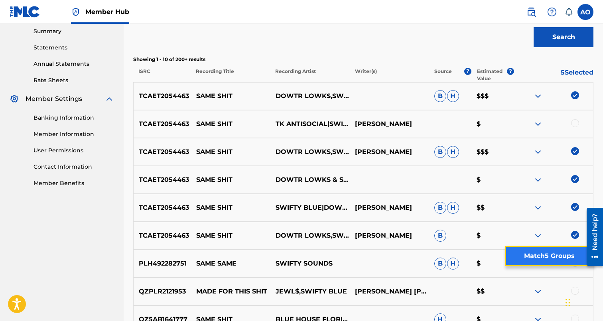
click at [533, 258] on button "Match 5 Groups" at bounding box center [549, 256] width 88 height 20
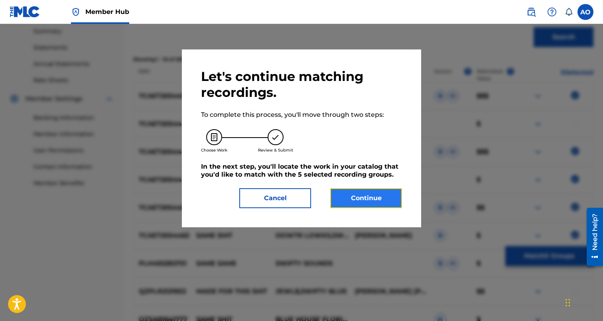
click at [387, 196] on button "Continue" at bounding box center [366, 198] width 72 height 20
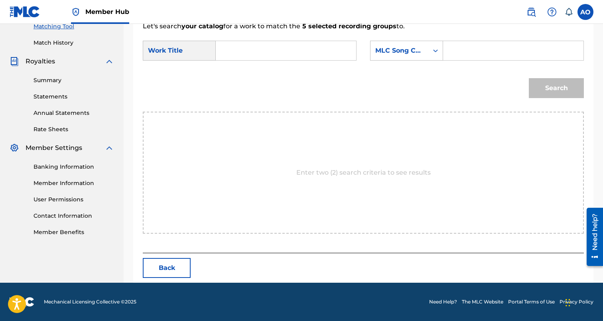
scroll to position [173, 0]
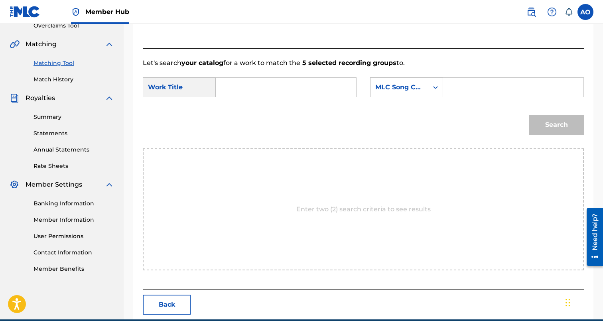
click at [312, 85] on input "Search Form" at bounding box center [285, 87] width 127 height 19
paste input "SAME SHIT"
type input "SAME SHIT"
click at [478, 89] on input "Search Form" at bounding box center [513, 87] width 127 height 19
paste input "S832LE"
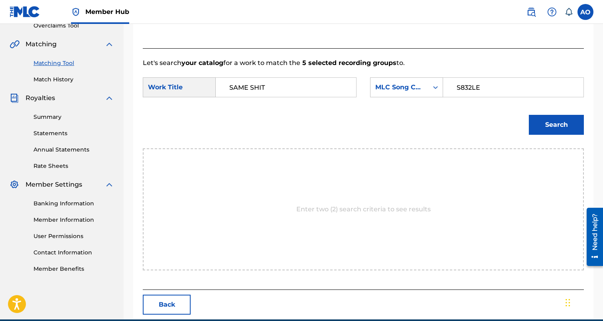
type input "S832LE"
click at [529, 115] on button "Search" at bounding box center [556, 125] width 55 height 20
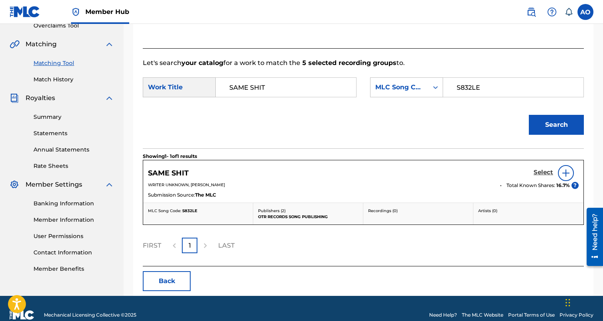
click at [542, 169] on h5 "Select" at bounding box center [543, 173] width 20 height 8
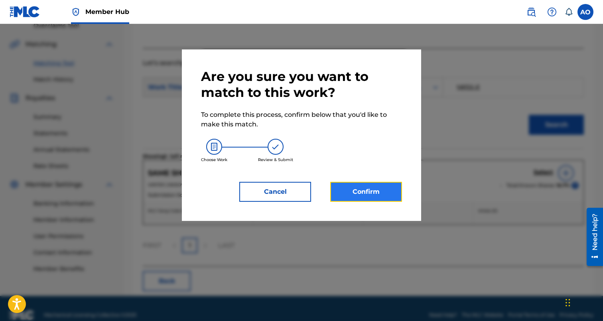
click at [359, 183] on button "Confirm" at bounding box center [366, 192] width 72 height 20
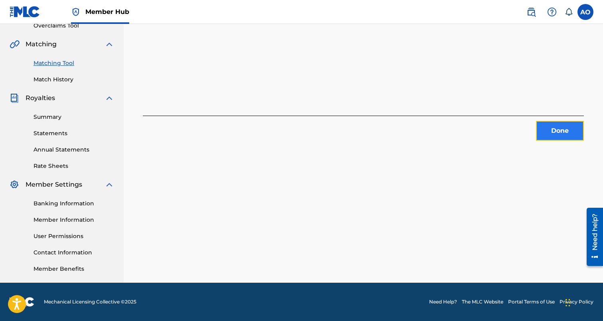
click at [577, 132] on button "Done" at bounding box center [560, 131] width 48 height 20
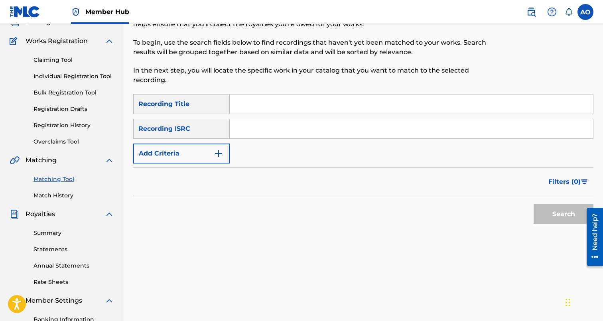
scroll to position [24, 0]
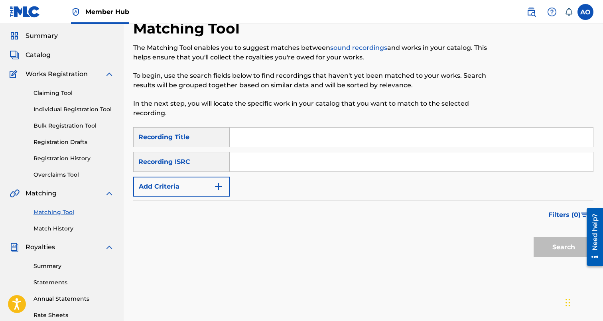
click at [277, 145] on input "Search Form" at bounding box center [411, 137] width 363 height 19
paste input "OVERKILL"
type input "OVERKILL"
click at [221, 176] on div "SearchWithCriteria94540755-491f-4e0f-9d58-f77326c6a4a8 Recording Title OVERKILL…" at bounding box center [363, 161] width 460 height 69
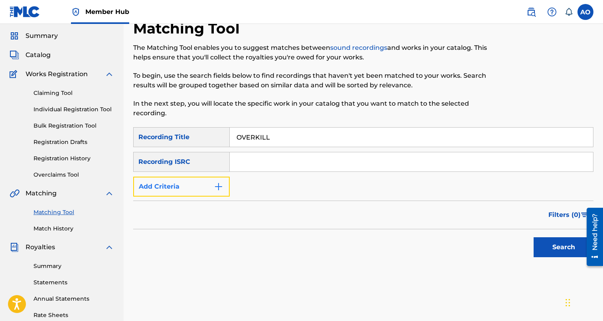
click at [217, 183] on img "Search Form" at bounding box center [219, 187] width 10 height 10
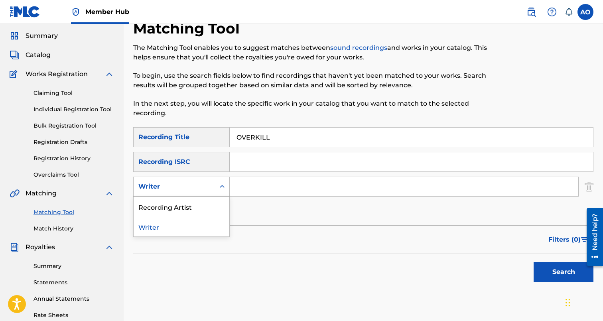
click at [214, 188] on div "Writer" at bounding box center [174, 186] width 81 height 15
click at [213, 212] on div "Recording Artist" at bounding box center [182, 207] width 96 height 20
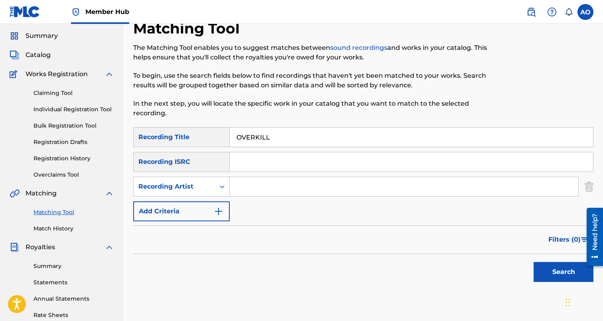
click at [265, 185] on input "Search Form" at bounding box center [404, 186] width 348 height 19
type input "swifty blue"
click at [533, 262] on button "Search" at bounding box center [563, 272] width 60 height 20
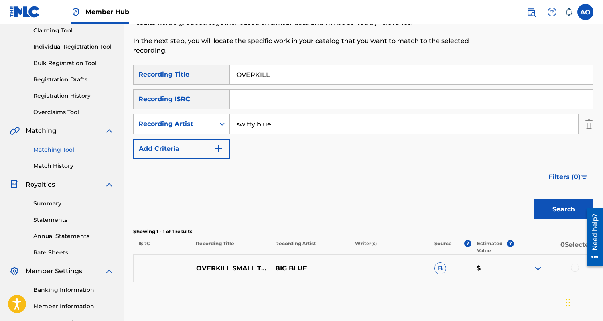
scroll to position [88, 0]
click at [294, 72] on input "OVERKILL" at bounding box center [411, 73] width 363 height 19
paste input "RIDING WITH A ROCKET"
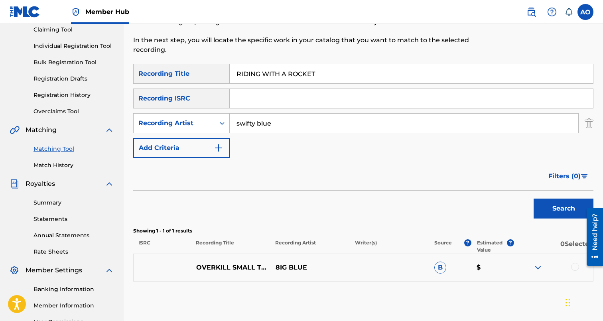
click at [533, 199] on button "Search" at bounding box center [563, 209] width 60 height 20
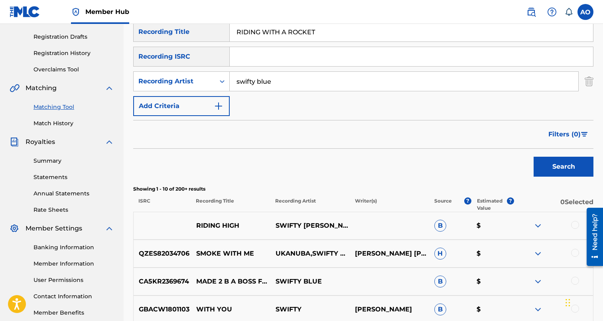
scroll to position [126, 0]
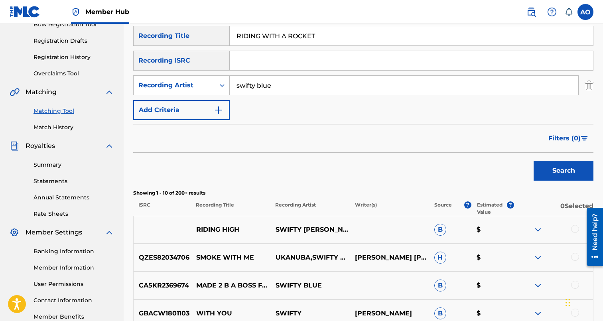
click at [313, 39] on input "RIDING WITH A ROCKET" at bounding box center [411, 35] width 363 height 19
paste input "SWAP FOR A SWAP"
type input "SWAP FOR A SWAP"
click at [533, 161] on button "Search" at bounding box center [563, 171] width 60 height 20
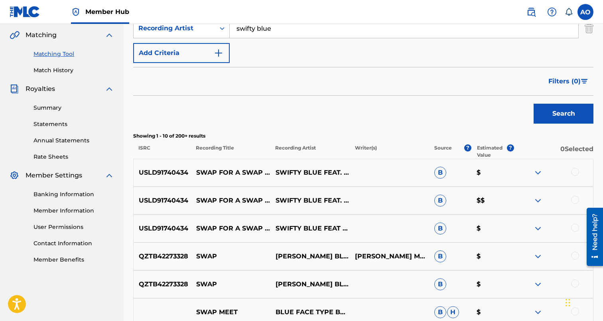
scroll to position [192, 0]
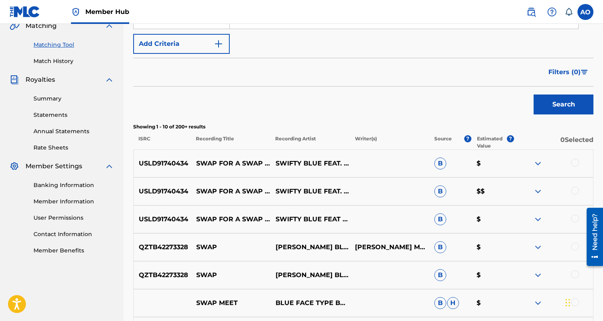
click at [576, 215] on div at bounding box center [575, 219] width 8 height 8
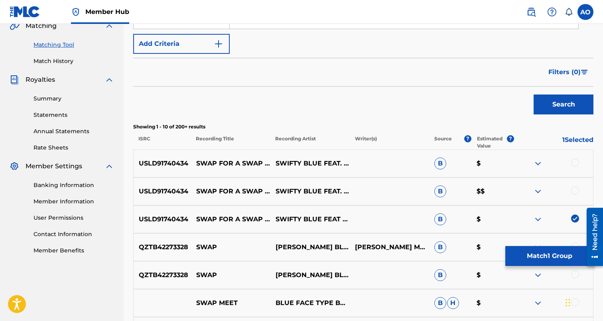
click at [575, 190] on div at bounding box center [575, 191] width 8 height 8
click at [575, 161] on div at bounding box center [575, 163] width 8 height 8
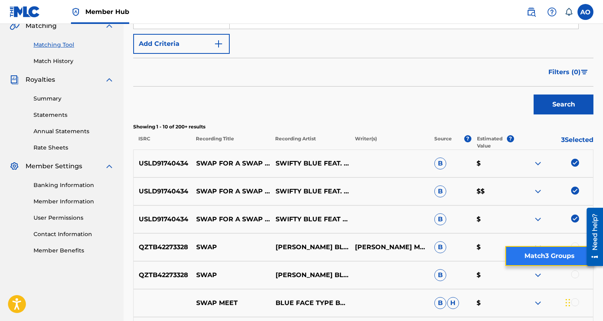
click at [554, 259] on button "Match 3 Groups" at bounding box center [549, 256] width 88 height 20
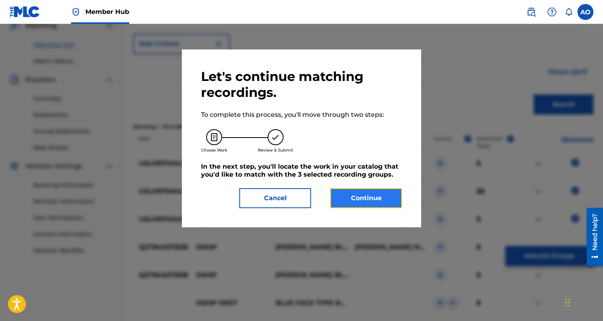
click at [397, 200] on button "Continue" at bounding box center [366, 198] width 72 height 20
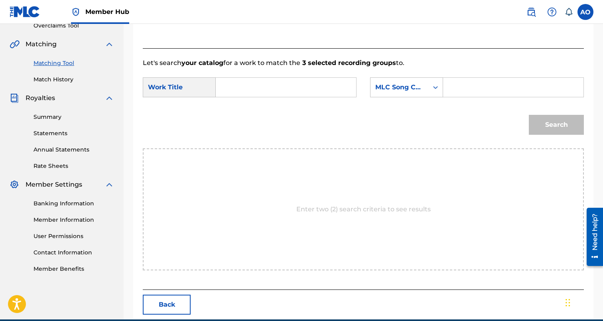
click at [303, 75] on form "SearchWithCriteriaffc99215-7768-4570-a791-3c371c2fbf61 Work Title SearchWithCri…" at bounding box center [363, 108] width 441 height 81
click at [302, 76] on form "SearchWithCriteriaffc99215-7768-4570-a791-3c371c2fbf61 Work Title SearchWithCri…" at bounding box center [363, 108] width 441 height 81
click at [301, 84] on input "Search Form" at bounding box center [285, 87] width 127 height 19
paste input "SWAP FOR A SWAP"
type input "SWAP FOR A SWAP"
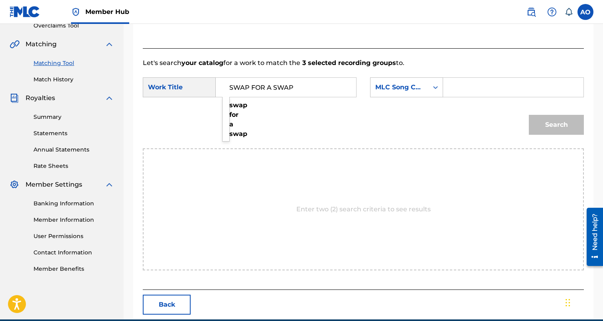
click at [468, 98] on div "SearchWithCriteriaffc99215-7768-4570-a791-3c371c2fbf61 Work Title SWAP FOR A SW…" at bounding box center [363, 89] width 441 height 25
click at [478, 90] on input "Search Form" at bounding box center [513, 87] width 127 height 19
paste input "S740OF"
type input "S740OF"
click at [529, 115] on button "Search" at bounding box center [556, 125] width 55 height 20
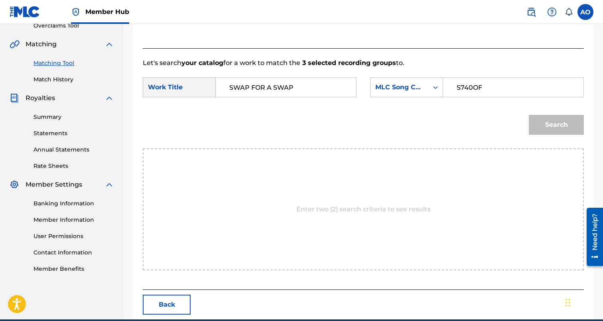
click at [529, 115] on button "Search" at bounding box center [556, 125] width 55 height 20
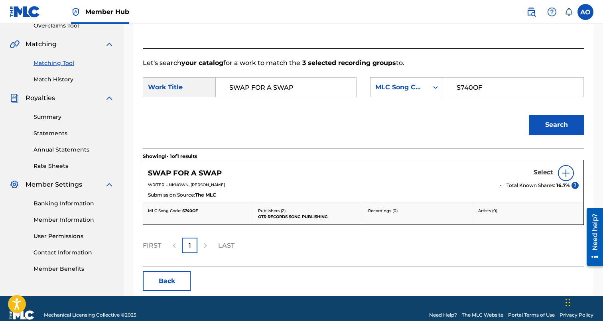
click at [539, 173] on h5 "Select" at bounding box center [543, 173] width 20 height 8
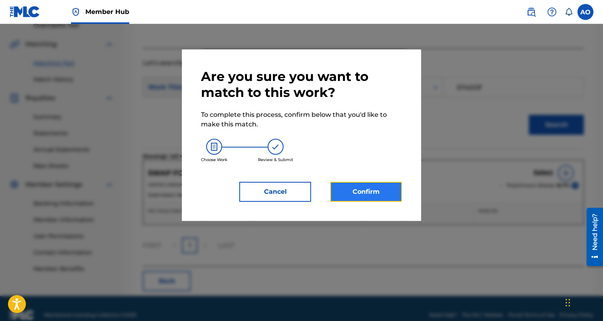
click at [339, 200] on button "Confirm" at bounding box center [366, 192] width 72 height 20
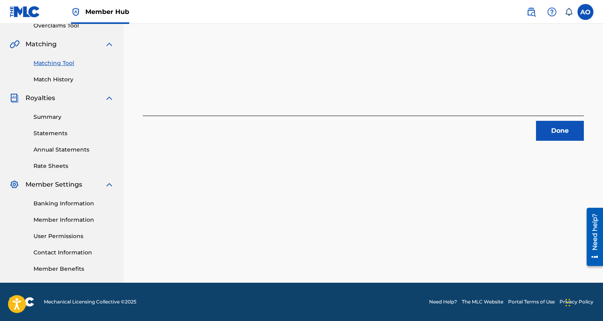
click at [594, 142] on div "3 Recording Groups are pending usage match to the work SWAP FOR A SWAP . Congra…" at bounding box center [363, 76] width 479 height 412
click at [579, 142] on div "3 Recording Groups are pending usage match to the work SWAP FOR A SWAP . Congra…" at bounding box center [363, 76] width 479 height 412
click at [573, 125] on button "Done" at bounding box center [560, 131] width 48 height 20
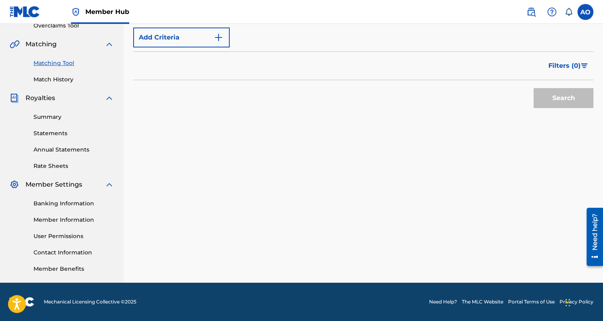
scroll to position [0, 0]
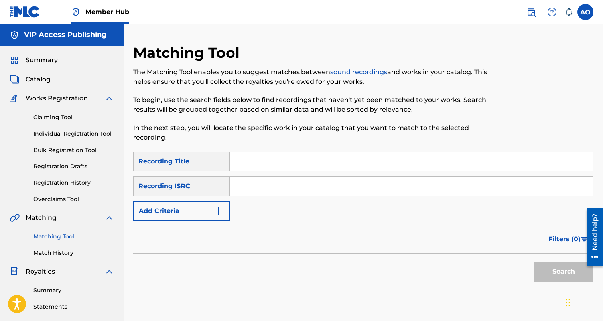
click at [275, 148] on div "Matching Tool The Matching Tool enables you to suggest matches between sound re…" at bounding box center [310, 98] width 354 height 108
click at [256, 172] on div "SearchWithCriteria94540755-491f-4e0f-9d58-f77326c6a4a8 Recording Title SearchWi…" at bounding box center [363, 186] width 460 height 69
click at [259, 165] on input "Search Form" at bounding box center [411, 161] width 363 height 19
paste input "SIXTY EIGHT"
type input "SIXTY EIGHT"
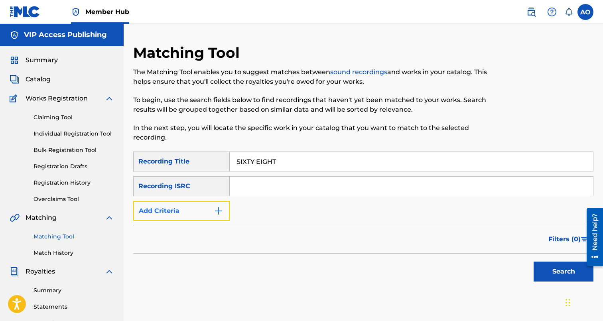
click at [189, 209] on button "Add Criteria" at bounding box center [181, 211] width 96 height 20
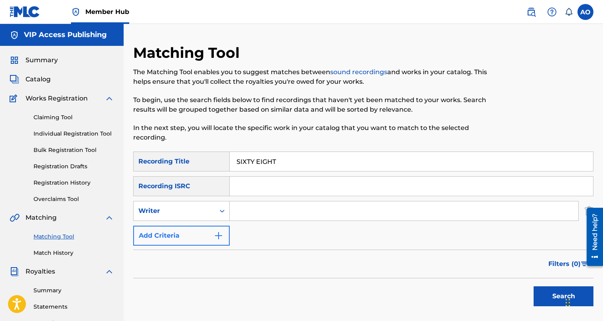
click at [189, 209] on div "Writer" at bounding box center [174, 211] width 72 height 10
click at [197, 226] on div "Recording Artist" at bounding box center [182, 231] width 96 height 20
click at [254, 212] on input "Search Form" at bounding box center [404, 210] width 348 height 19
type input "swifty blue"
click at [533, 286] on button "Search" at bounding box center [563, 296] width 60 height 20
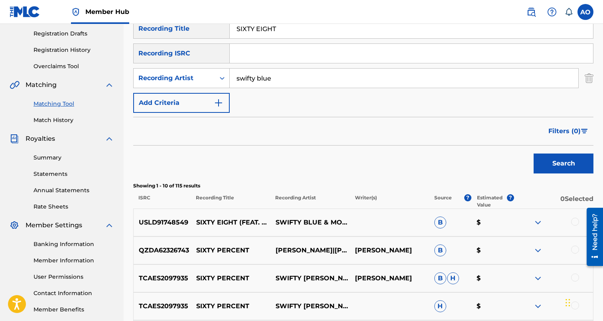
scroll to position [120, 0]
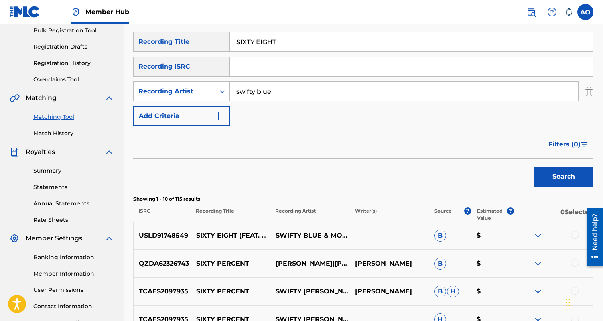
click at [301, 40] on input "SIXTY EIGHT" at bounding box center [411, 41] width 363 height 19
paste input "GET YO MONEY UP"
type input "GET YO MONEY UP"
click at [298, 93] on input "swifty blue" at bounding box center [404, 91] width 348 height 19
click at [533, 167] on button "Search" at bounding box center [563, 177] width 60 height 20
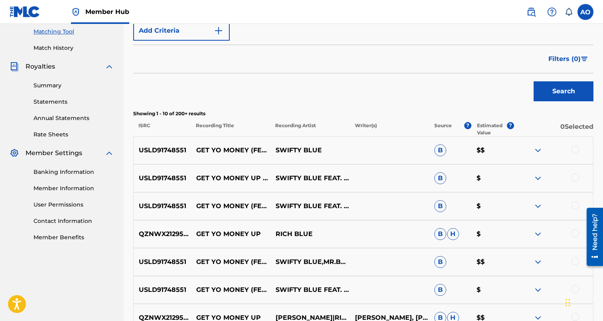
scroll to position [205, 0]
click at [577, 149] on div at bounding box center [575, 149] width 8 height 8
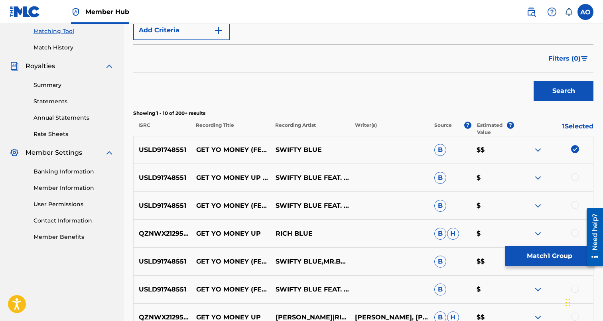
click at [577, 179] on div at bounding box center [575, 177] width 8 height 8
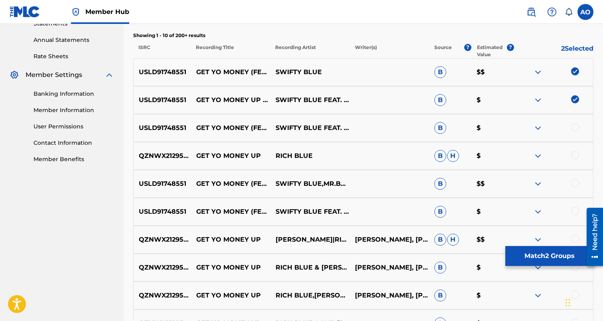
scroll to position [289, 0]
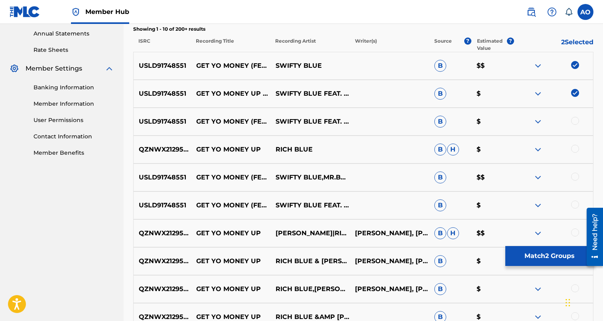
click at [577, 179] on div at bounding box center [575, 177] width 8 height 8
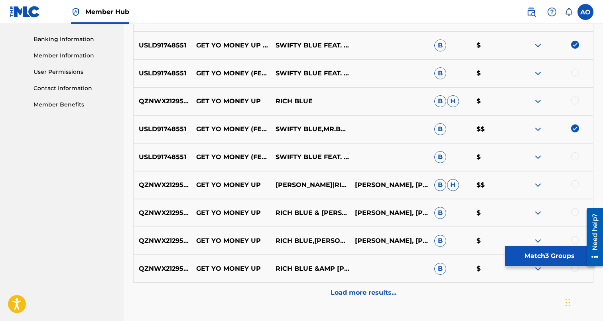
scroll to position [336, 0]
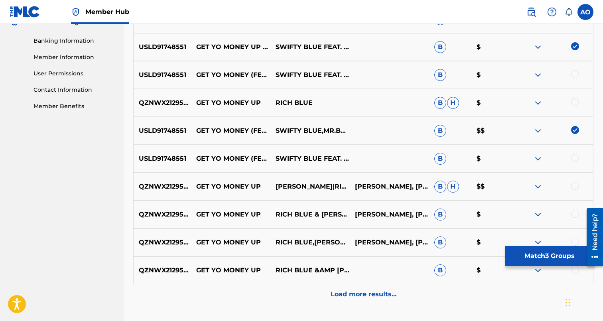
click at [577, 179] on div "QZNWX2129506 GET YO MONEY UP DANNY MELLZ|RICH BLUE DANIEL JACKSON, DEANGELO BOL…" at bounding box center [363, 187] width 460 height 28
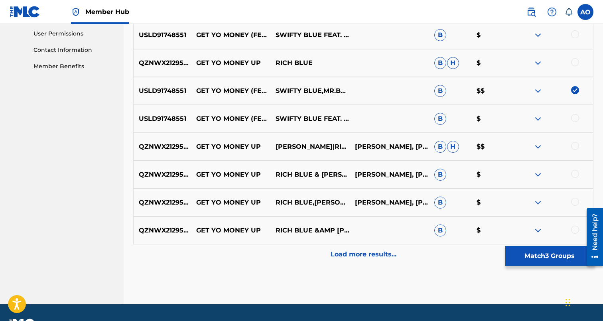
scroll to position [384, 0]
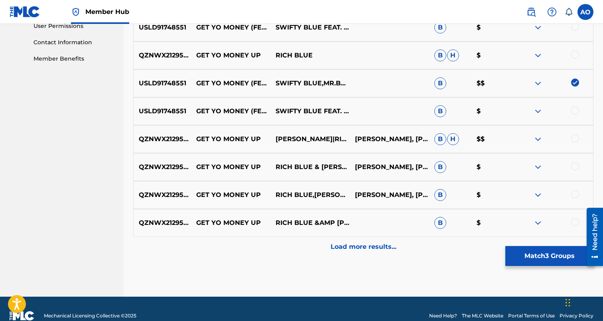
click at [576, 109] on div at bounding box center [575, 110] width 8 height 8
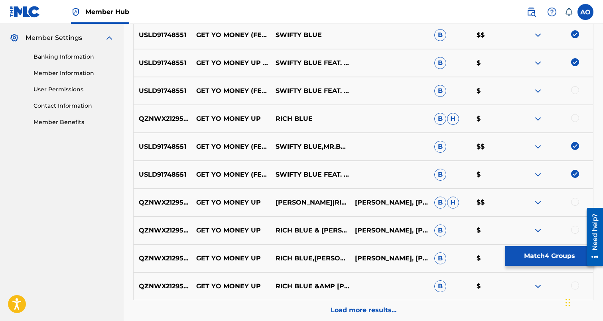
click at [575, 89] on div at bounding box center [575, 90] width 8 height 8
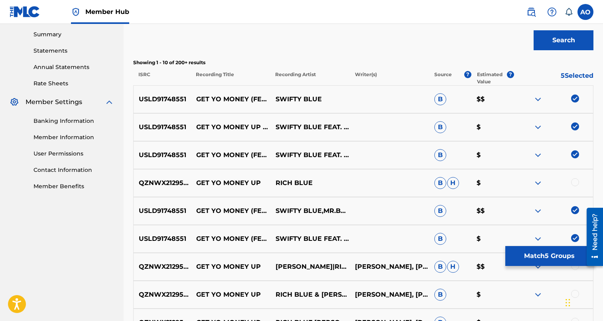
scroll to position [242, 0]
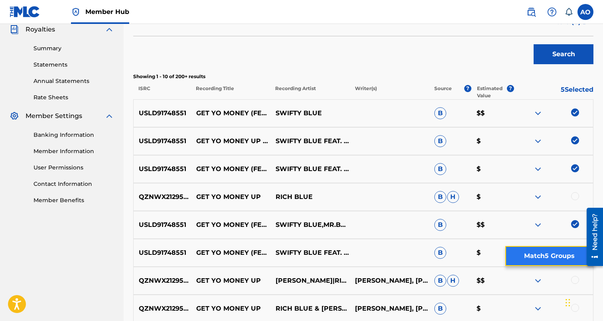
click at [548, 258] on button "Match 5 Groups" at bounding box center [549, 256] width 88 height 20
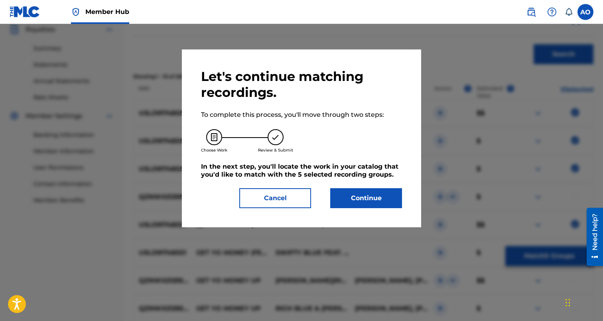
click at [385, 209] on div "Let's continue matching recordings. To complete this process, you'll move throu…" at bounding box center [301, 138] width 239 height 178
click at [384, 199] on button "Continue" at bounding box center [366, 198] width 72 height 20
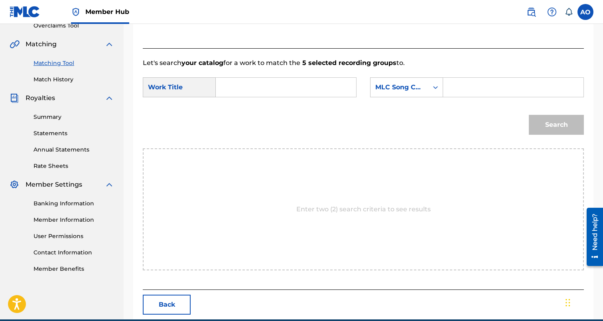
click at [313, 95] on input "Search Form" at bounding box center [285, 87] width 127 height 19
click at [314, 91] on input "Search Form" at bounding box center [285, 87] width 127 height 19
paste input "GET YO MONEY UP"
type input "GET YO MONEY UP"
click at [487, 73] on form "SearchWithCriteriaffc99215-7768-4570-a791-3c371c2fbf61 Work Title GET YO MONEY …" at bounding box center [363, 108] width 441 height 81
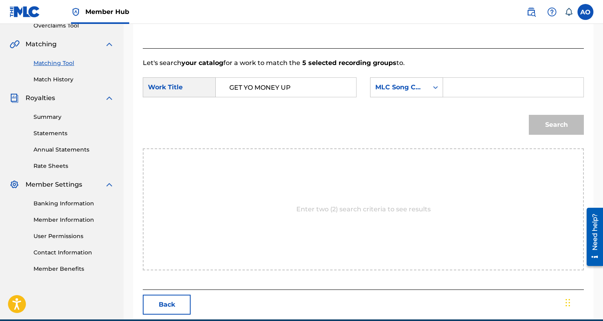
click at [482, 84] on input "Search Form" at bounding box center [513, 87] width 127 height 19
paste input "GB3ZX5"
type input "GB3ZX5"
click at [529, 115] on button "Search" at bounding box center [556, 125] width 55 height 20
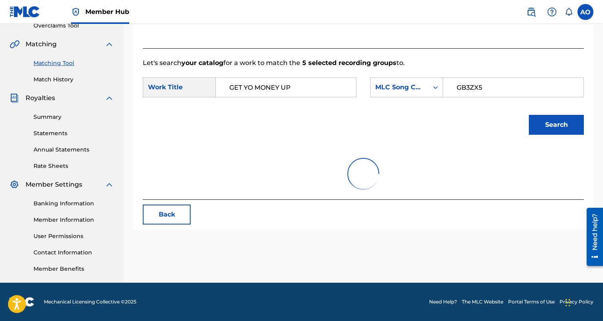
click at [529, 115] on button "Search" at bounding box center [556, 125] width 55 height 20
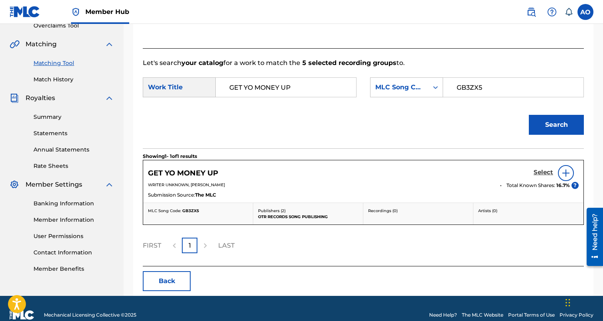
click at [540, 171] on h5 "Select" at bounding box center [543, 173] width 20 height 8
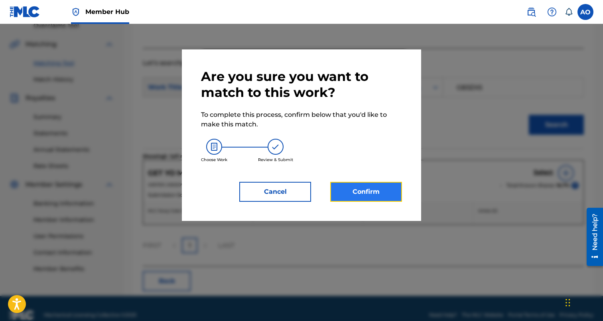
click at [359, 183] on button "Confirm" at bounding box center [366, 192] width 72 height 20
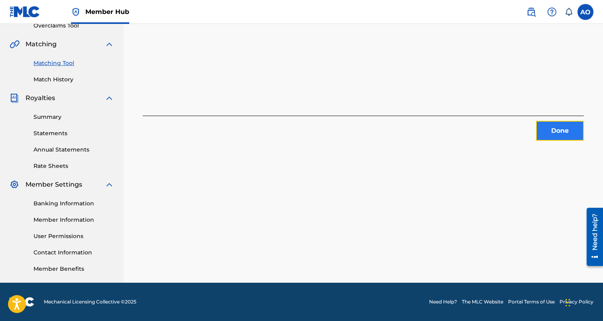
click at [552, 134] on button "Done" at bounding box center [560, 131] width 48 height 20
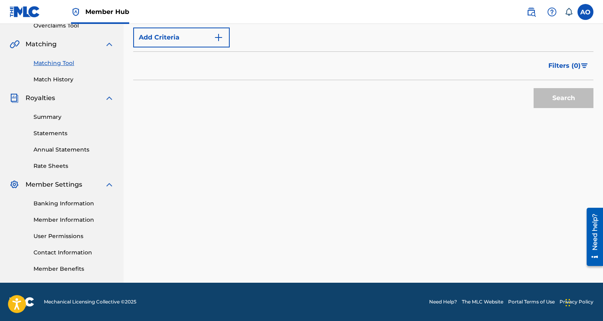
scroll to position [0, 0]
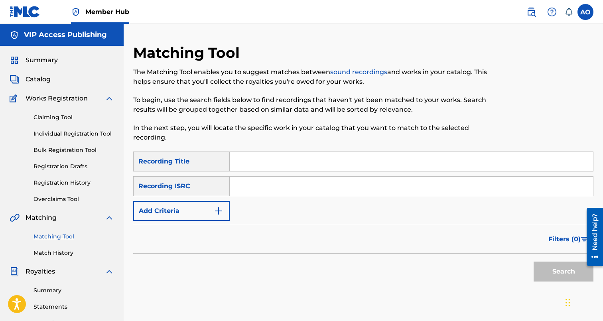
click at [268, 163] on input "Search Form" at bounding box center [411, 161] width 363 height 19
paste input "DROP A STACK"
type input "DROP A STACK"
click at [196, 201] on div "SearchWithCriteria94540755-491f-4e0f-9d58-f77326c6a4a8 Recording Title DROP A S…" at bounding box center [363, 186] width 460 height 69
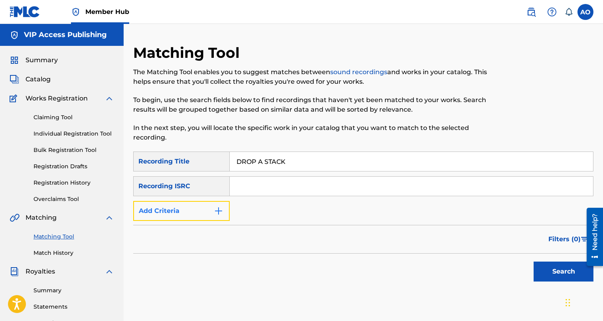
click at [192, 215] on button "Add Criteria" at bounding box center [181, 211] width 96 height 20
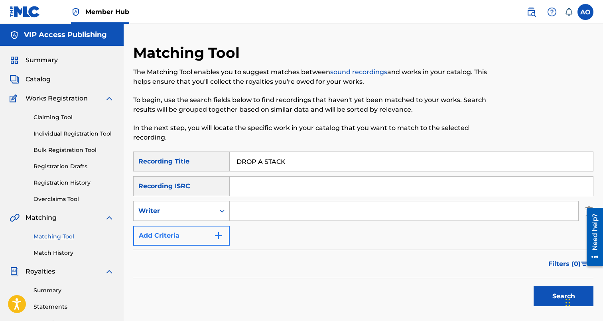
click at [192, 215] on div "Writer" at bounding box center [174, 211] width 72 height 10
click at [197, 225] on div "Recording Artist" at bounding box center [182, 231] width 96 height 20
click at [293, 215] on input "Search Form" at bounding box center [404, 210] width 348 height 19
type input "swifty blue"
click at [533, 286] on button "Search" at bounding box center [563, 296] width 60 height 20
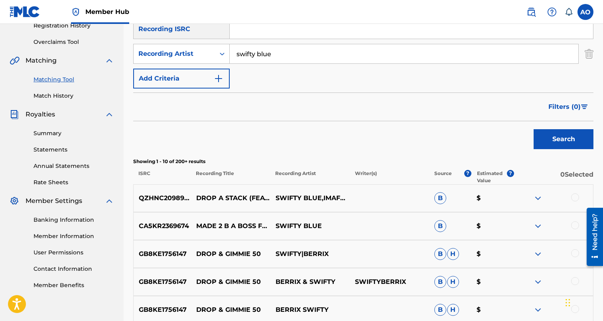
scroll to position [180, 0]
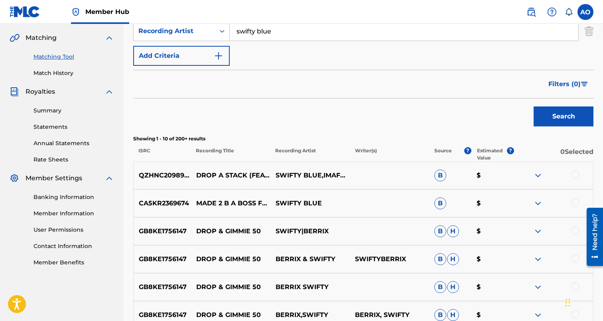
click at [577, 173] on div at bounding box center [575, 175] width 8 height 8
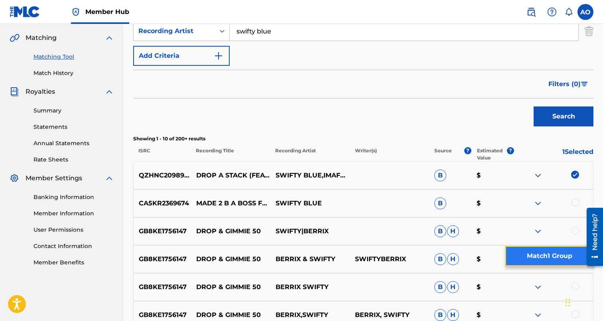
click at [541, 250] on button "Match 1 Group" at bounding box center [549, 256] width 88 height 20
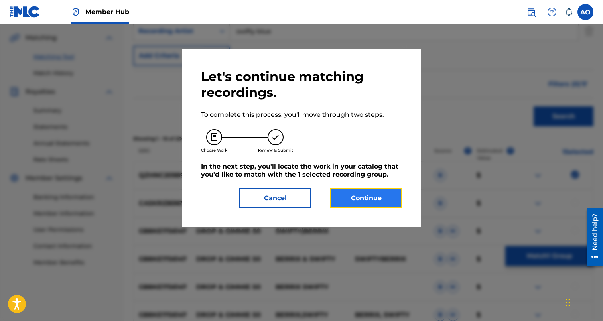
click at [384, 194] on button "Continue" at bounding box center [366, 198] width 72 height 20
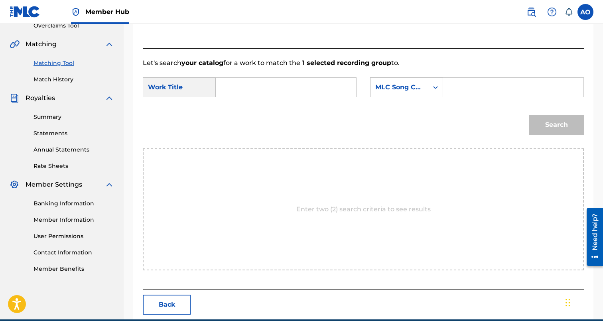
click at [307, 102] on div "SearchWithCriteriaffc99215-7768-4570-a791-3c371c2fbf61 Work Title SearchWithCri…" at bounding box center [363, 89] width 441 height 25
click at [306, 88] on input "Search Form" at bounding box center [285, 87] width 127 height 19
paste input "DROP A STACK"
type input "DROP A STACK"
click at [470, 84] on input "Search Form" at bounding box center [513, 87] width 127 height 19
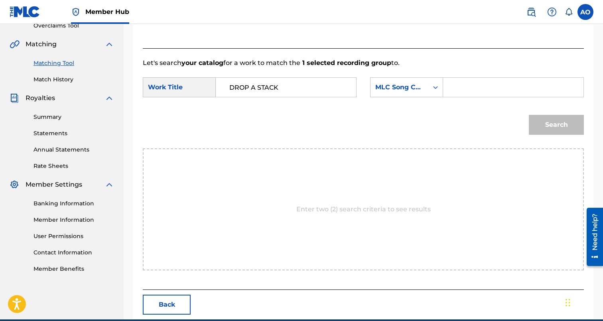
paste input "DS4Z6Z"
type input "DS4Z6Z"
click at [529, 115] on button "Search" at bounding box center [556, 125] width 55 height 20
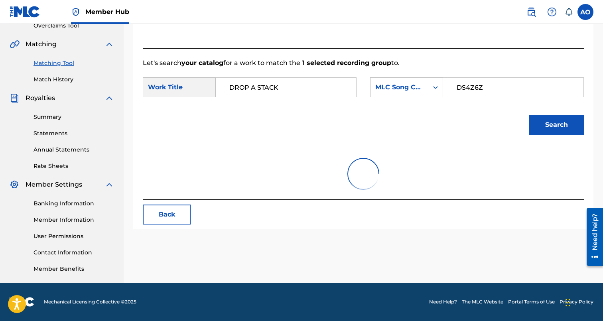
click at [529, 115] on button "Search" at bounding box center [556, 125] width 55 height 20
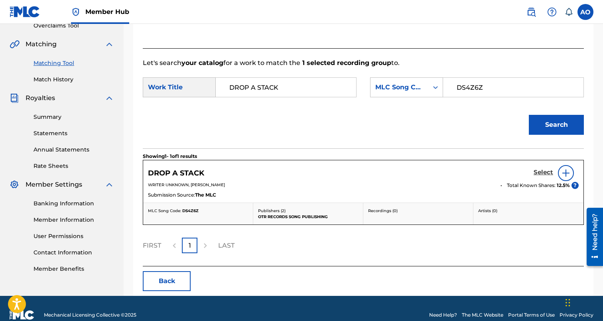
click at [541, 175] on h5 "Select" at bounding box center [543, 173] width 20 height 8
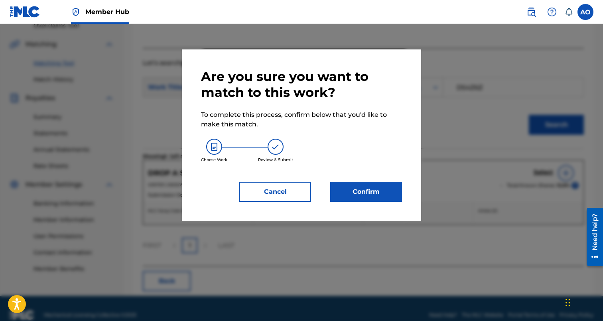
click at [356, 213] on div "Are you sure you want to match to this work? To complete this process, confirm …" at bounding box center [301, 134] width 239 height 171
click at [366, 196] on button "Confirm" at bounding box center [366, 192] width 72 height 20
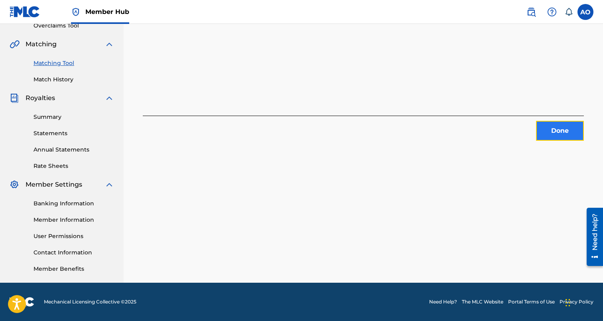
click at [571, 136] on button "Done" at bounding box center [560, 131] width 48 height 20
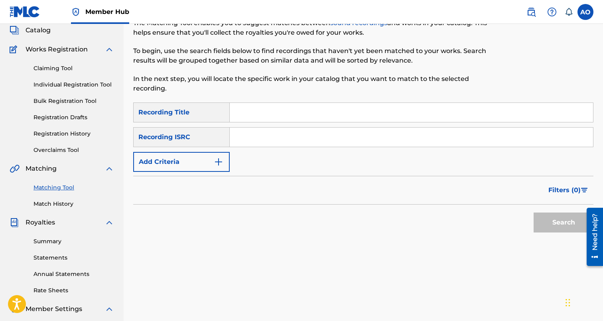
scroll to position [0, 0]
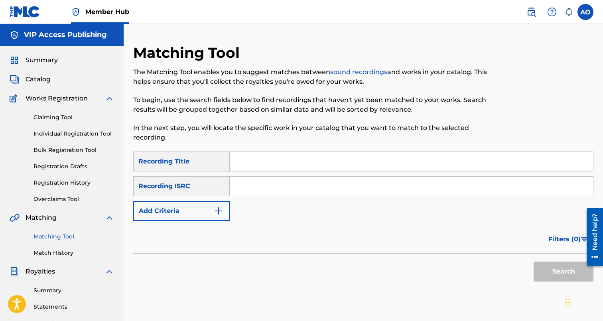
click at [296, 165] on input "Search Form" at bounding box center [411, 161] width 363 height 19
paste input "ABOVE THE RIM"
type input "ABOVE THE RIM"
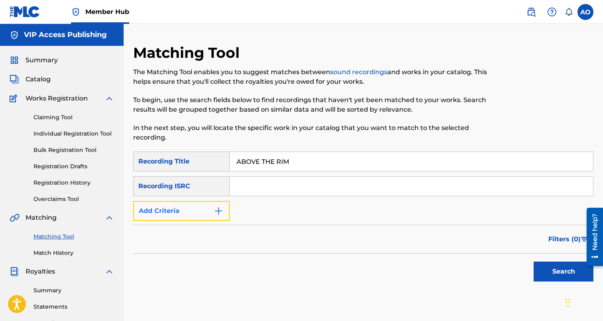
click at [189, 211] on button "Add Criteria" at bounding box center [181, 211] width 96 height 20
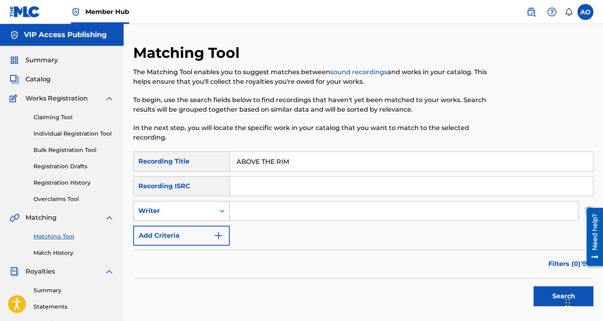
click at [190, 214] on div "Writer" at bounding box center [174, 211] width 72 height 10
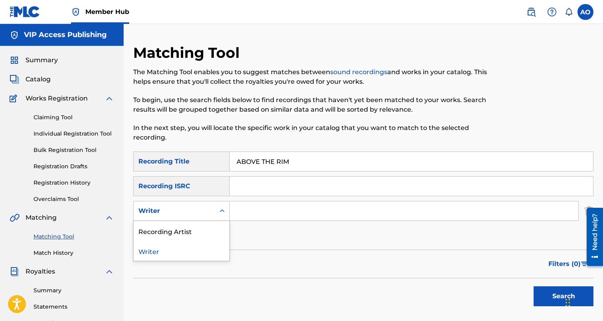
click at [211, 235] on div "Recording Artist" at bounding box center [182, 231] width 96 height 20
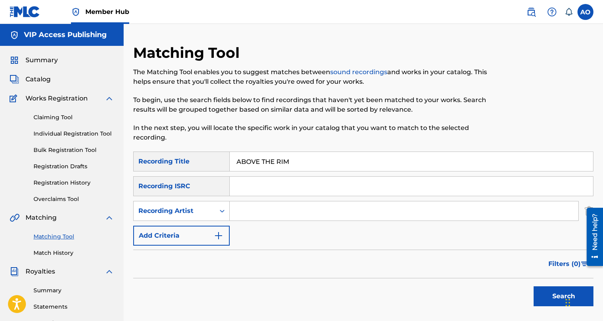
click at [241, 220] on div "Search Form" at bounding box center [404, 211] width 349 height 20
click at [242, 217] on input "Search Form" at bounding box center [404, 210] width 348 height 19
type input "swifty blue"
click at [533, 286] on button "Search" at bounding box center [563, 296] width 60 height 20
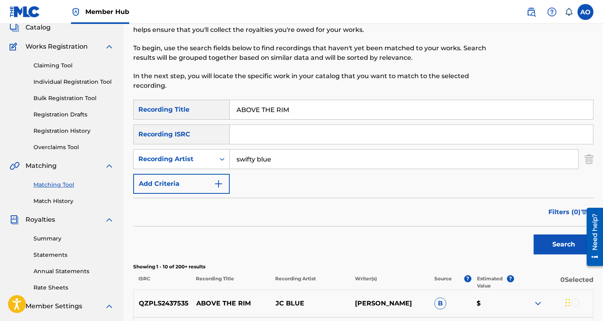
scroll to position [44, 0]
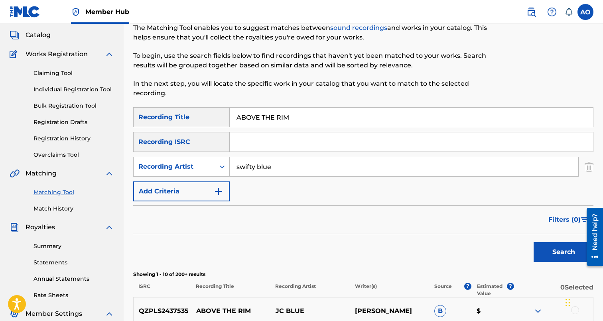
click at [304, 163] on input "swifty blue" at bounding box center [404, 166] width 348 height 19
drag, startPoint x: 327, startPoint y: 116, endPoint x: 158, endPoint y: 115, distance: 169.1
click at [230, 115] on input "ABOVE THE RIM" at bounding box center [411, 117] width 363 height 19
paste input "SECTION"
click at [533, 242] on button "Search" at bounding box center [563, 252] width 60 height 20
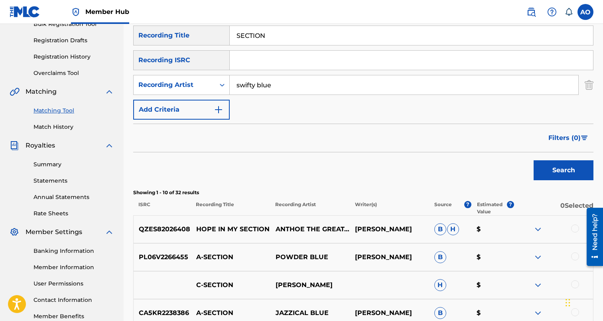
scroll to position [123, 0]
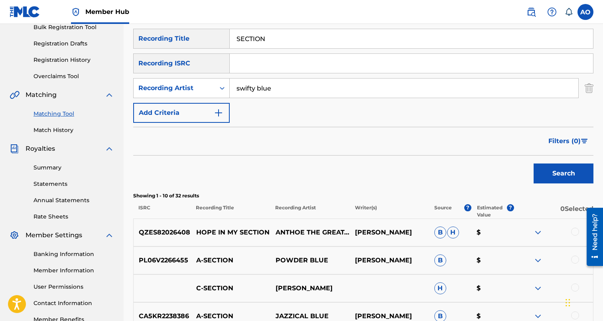
drag, startPoint x: 286, startPoint y: 41, endPoint x: 165, endPoint y: 36, distance: 121.3
click at [230, 36] on input "SECTION" at bounding box center [411, 38] width 363 height 19
click at [295, 49] on div "SearchWithCriteria94540755-491f-4e0f-9d58-f77326c6a4a8 Recording Title SECTION …" at bounding box center [363, 76] width 460 height 94
drag, startPoint x: 297, startPoint y: 43, endPoint x: 177, endPoint y: 45, distance: 120.4
click at [230, 45] on input "SECTION" at bounding box center [411, 38] width 363 height 19
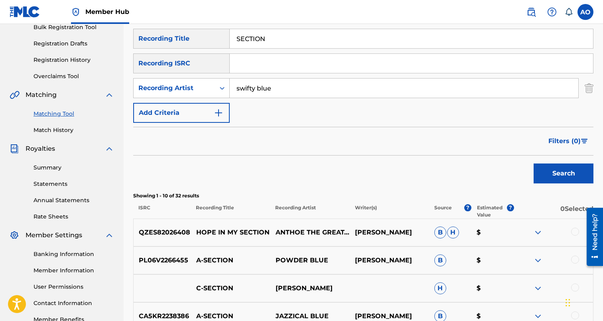
paste input "BANG MINES"
type input "BANG MINES"
click at [533, 163] on button "Search" at bounding box center [563, 173] width 60 height 20
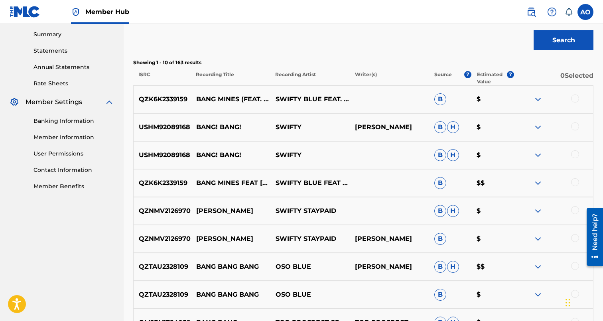
scroll to position [263, 0]
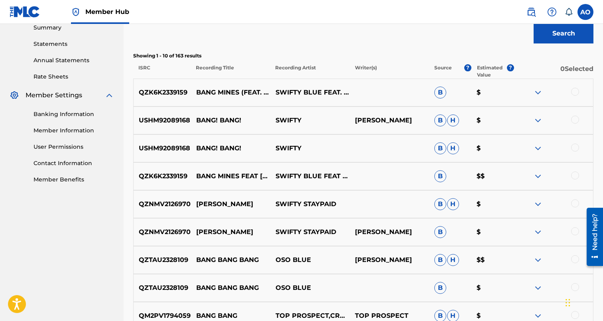
click at [576, 175] on div at bounding box center [575, 175] width 8 height 8
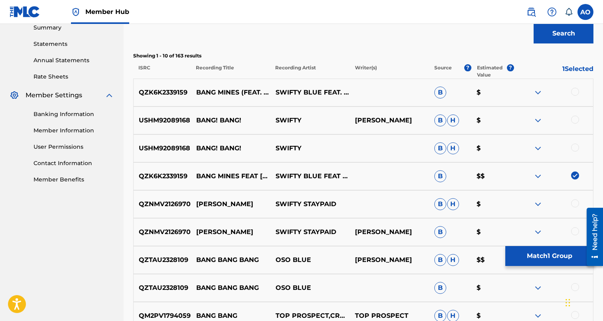
click at [574, 89] on div at bounding box center [575, 92] width 8 height 8
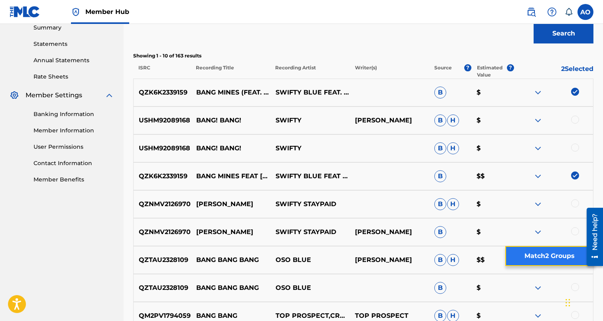
click at [547, 253] on button "Match 2 Groups" at bounding box center [549, 256] width 88 height 20
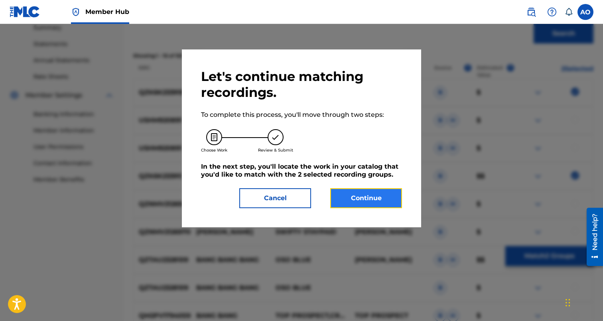
click at [391, 206] on button "Continue" at bounding box center [366, 198] width 72 height 20
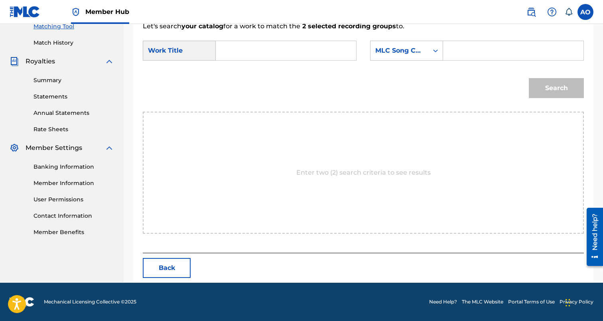
scroll to position [173, 0]
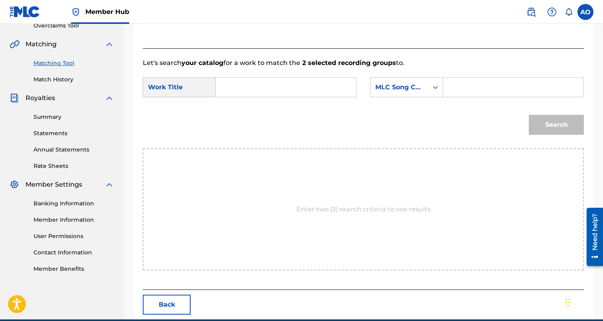
click at [295, 77] on form "SearchWithCriteriaffc99215-7768-4570-a791-3c371c2fbf61 Work Title SearchWithCri…" at bounding box center [363, 108] width 441 height 81
click at [295, 82] on input "Search Form" at bounding box center [285, 87] width 127 height 19
paste input "BANG MINES"
type input "BANG MINES"
click at [466, 78] on input "Search Form" at bounding box center [513, 87] width 127 height 19
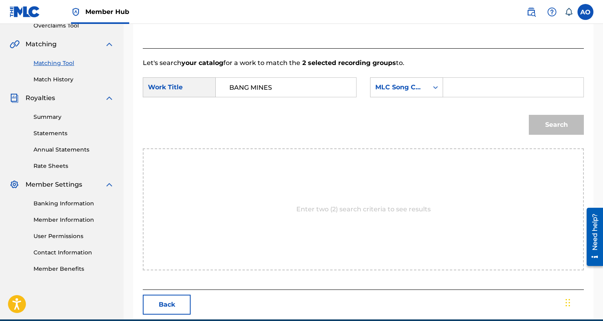
paste input "BB4FZE"
type input "BB4FZE"
click at [529, 115] on button "Search" at bounding box center [556, 125] width 55 height 20
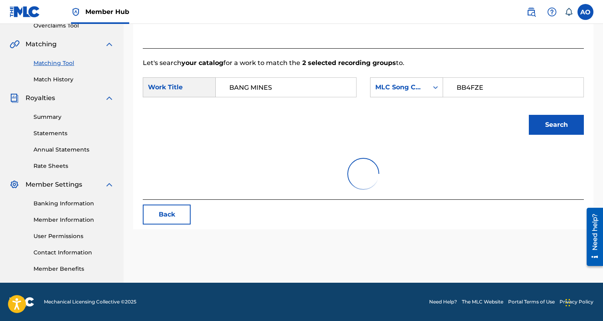
click at [529, 115] on button "Search" at bounding box center [556, 125] width 55 height 20
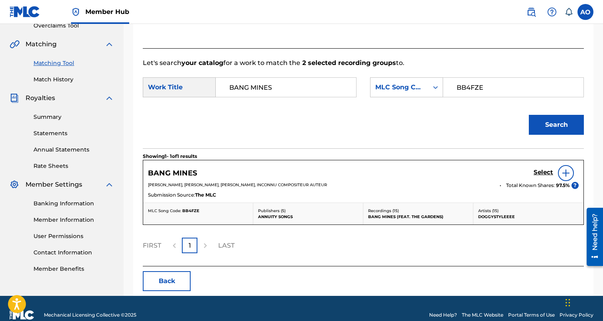
click at [540, 166] on div "Select" at bounding box center [555, 173] width 45 height 16
click at [540, 172] on h5 "Select" at bounding box center [543, 173] width 20 height 8
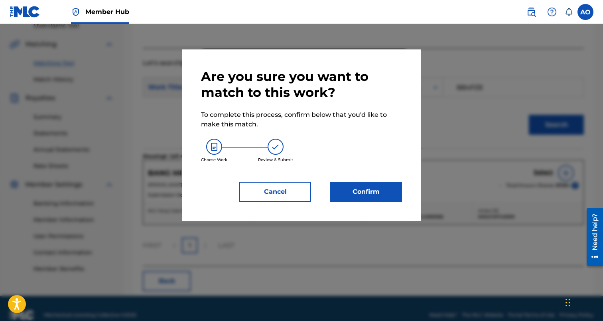
click at [415, 191] on div "Are you sure you want to match to this work? To complete this process, confirm …" at bounding box center [301, 134] width 239 height 171
click at [389, 191] on button "Confirm" at bounding box center [366, 192] width 72 height 20
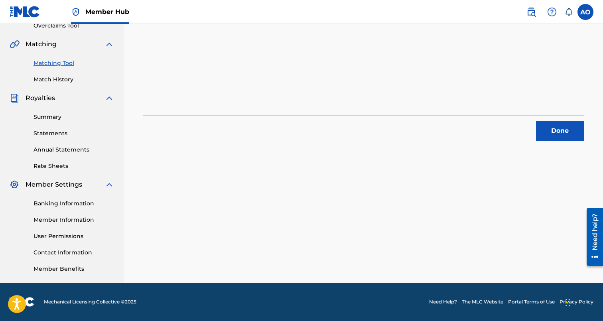
click at [547, 114] on div "2 Recording Groups are pending usage match to the work BANG MINES . Congratulat…" at bounding box center [363, 15] width 441 height 250
click at [548, 124] on button "Done" at bounding box center [560, 131] width 48 height 20
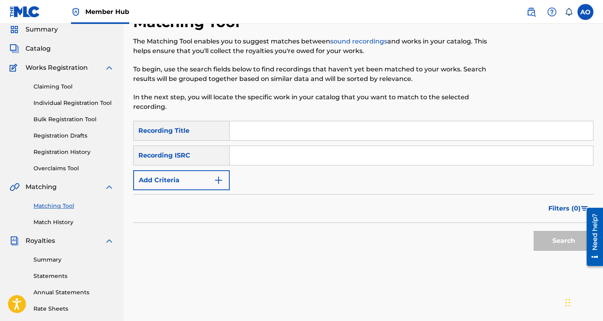
scroll to position [0, 0]
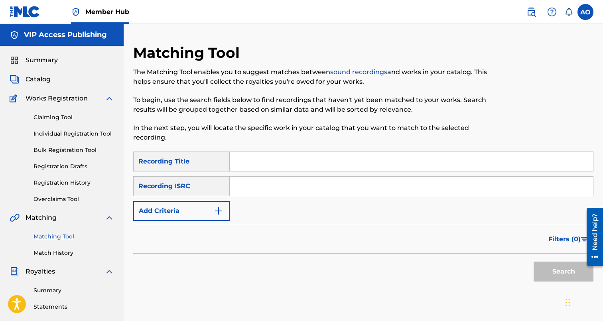
click at [307, 162] on input "Search Form" at bounding box center [411, 161] width 363 height 19
paste input "GANGLAND"
type input "GANGLAND"
click at [201, 198] on div "SearchWithCriteria94540755-491f-4e0f-9d58-f77326c6a4a8 Recording Title GANGLAND…" at bounding box center [363, 186] width 460 height 69
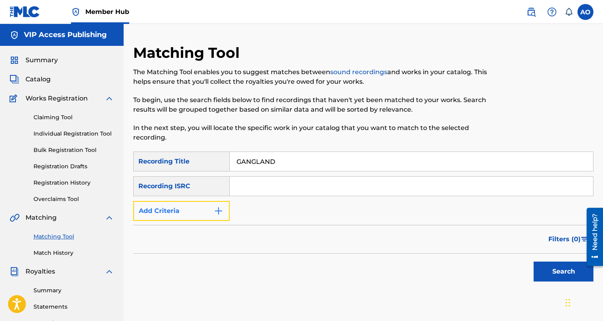
click at [197, 207] on button "Add Criteria" at bounding box center [181, 211] width 96 height 20
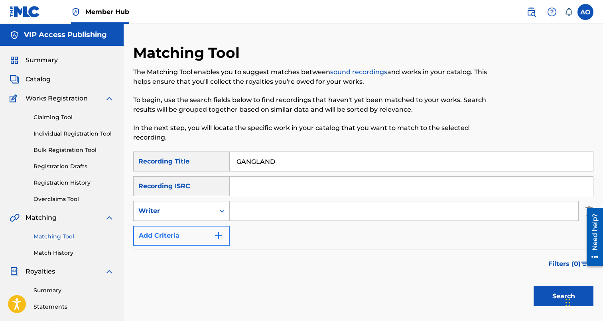
click at [197, 207] on div "Writer" at bounding box center [174, 211] width 72 height 10
click at [200, 226] on div "Recording Artist" at bounding box center [182, 231] width 96 height 20
click at [258, 213] on input "Search Form" at bounding box center [404, 210] width 348 height 19
click at [533, 286] on button "Search" at bounding box center [563, 296] width 60 height 20
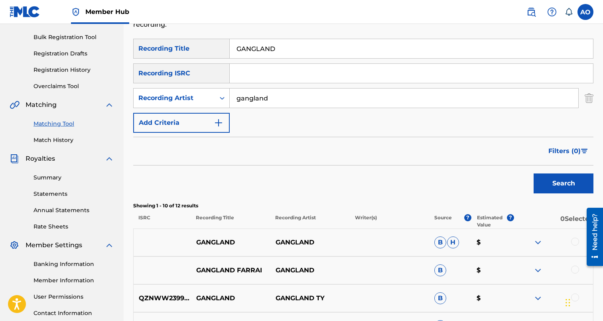
scroll to position [112, 0]
click at [533, 174] on button "Search" at bounding box center [563, 184] width 60 height 20
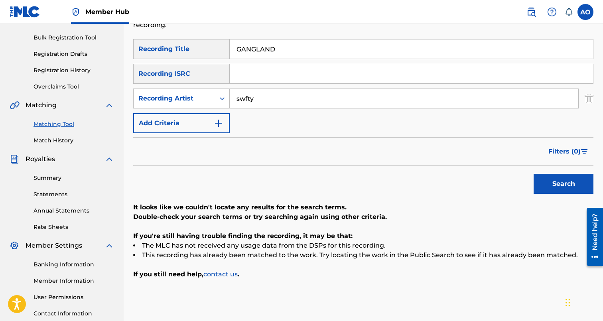
click at [244, 102] on input "swfty" at bounding box center [404, 98] width 348 height 19
type input "swifty"
click at [533, 174] on button "Search" at bounding box center [563, 184] width 60 height 20
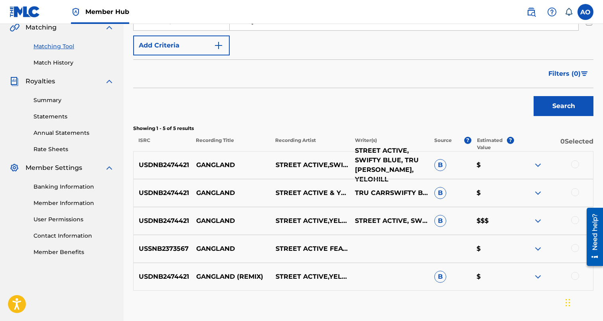
scroll to position [196, 0]
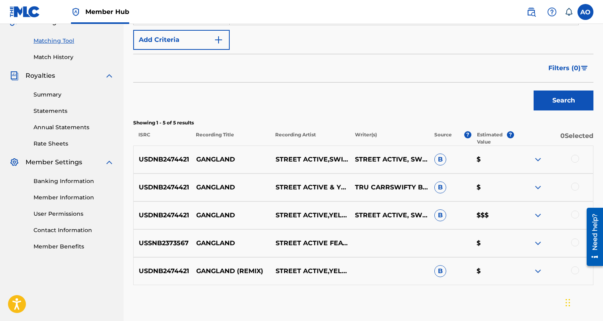
click at [573, 268] on div at bounding box center [575, 270] width 8 height 8
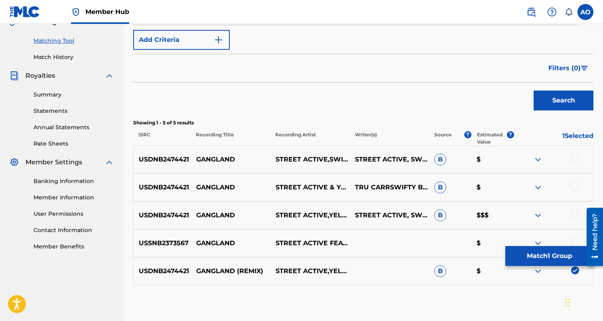
click at [576, 245] on div at bounding box center [575, 242] width 8 height 8
click at [577, 215] on div at bounding box center [575, 215] width 8 height 8
click at [576, 185] on div at bounding box center [575, 187] width 8 height 8
click at [574, 155] on div at bounding box center [575, 159] width 8 height 8
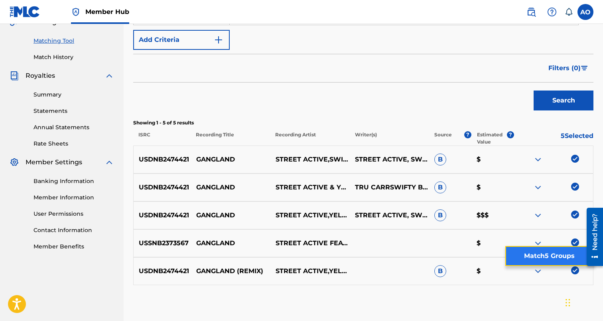
click at [546, 262] on button "Match 5 Groups" at bounding box center [549, 256] width 88 height 20
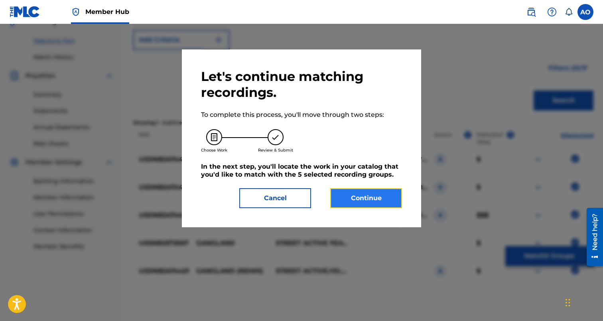
click at [351, 189] on button "Continue" at bounding box center [366, 198] width 72 height 20
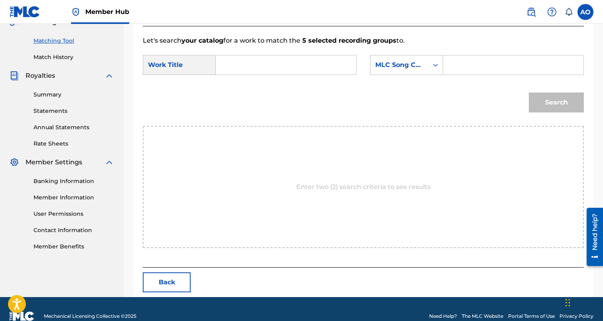
scroll to position [173, 0]
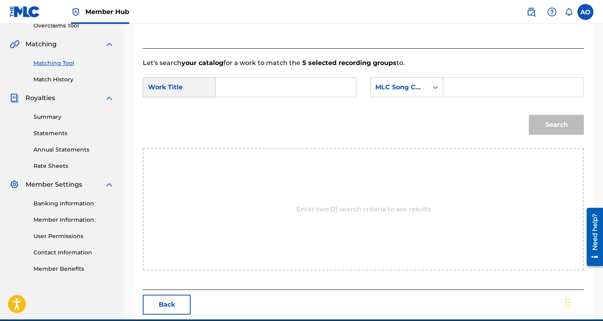
click at [298, 81] on input "Search Form" at bounding box center [285, 87] width 127 height 19
paste input "GANGLAND"
type input "GANGLAND"
click at [486, 90] on input "Search Form" at bounding box center [513, 87] width 127 height 19
paste input "GC0V1O"
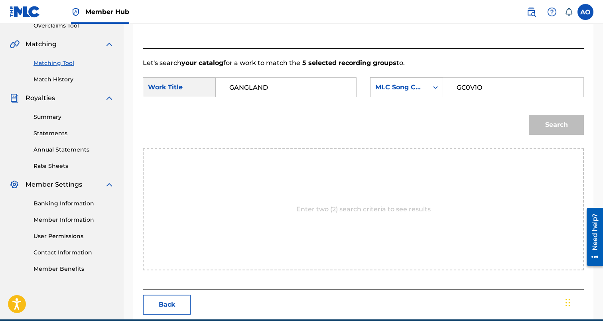
type input "GC0V1O"
click at [529, 115] on button "Search" at bounding box center [556, 125] width 55 height 20
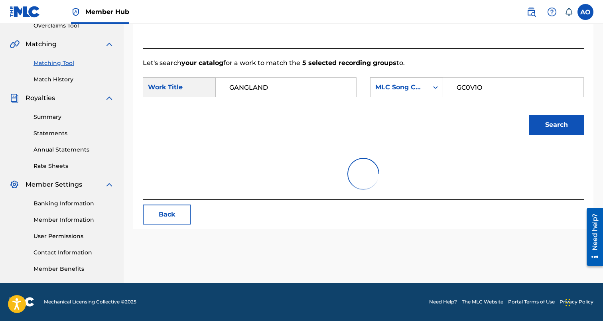
click at [529, 115] on button "Search" at bounding box center [556, 125] width 55 height 20
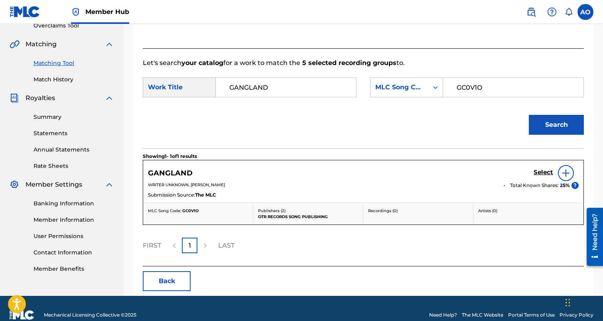
click at [548, 166] on div "Select" at bounding box center [555, 173] width 45 height 16
click at [544, 172] on h5 "Select" at bounding box center [543, 173] width 20 height 8
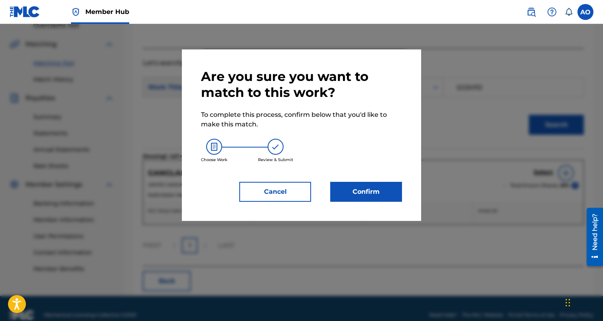
click at [346, 177] on div "Are you sure you want to match to this work? To complete this process, confirm …" at bounding box center [301, 135] width 201 height 133
click at [346, 186] on button "Confirm" at bounding box center [366, 192] width 72 height 20
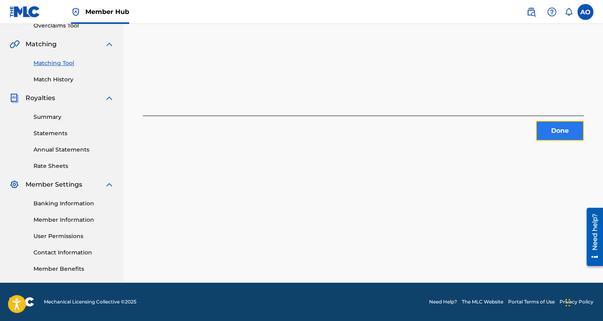
click at [553, 128] on button "Done" at bounding box center [560, 131] width 48 height 20
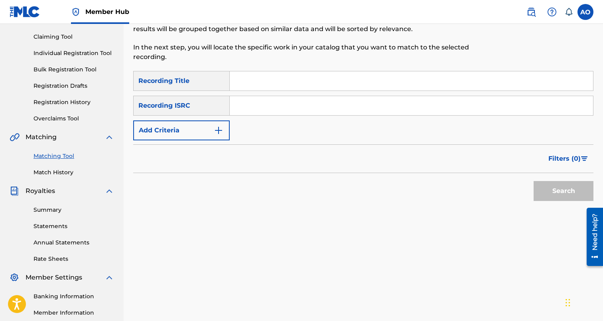
scroll to position [0, 0]
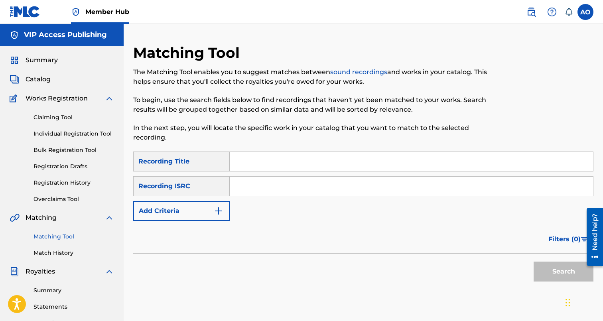
click at [270, 164] on input "Search Form" at bounding box center [411, 161] width 363 height 19
paste input "CONFIDENTIAL"
type input "CONFIDENTIAL"
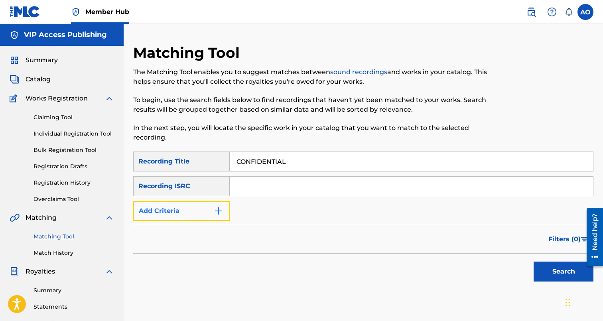
click at [196, 205] on button "Add Criteria" at bounding box center [181, 211] width 96 height 20
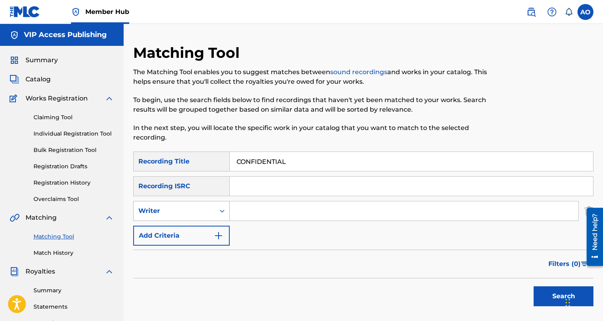
click at [195, 217] on div "Writer" at bounding box center [174, 210] width 81 height 15
click at [217, 232] on div "Recording Artist" at bounding box center [182, 231] width 96 height 20
click at [264, 216] on input "Search Form" at bounding box center [404, 210] width 348 height 19
type input "swifty blue"
click at [533, 286] on button "Search" at bounding box center [563, 296] width 60 height 20
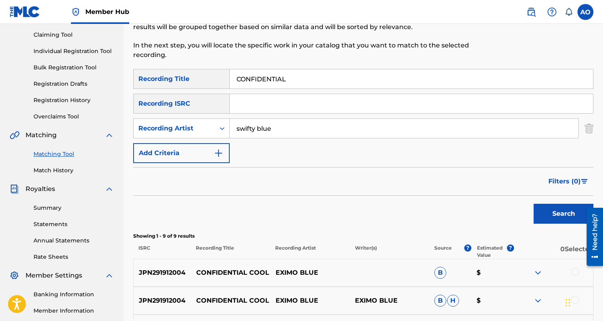
scroll to position [6, 0]
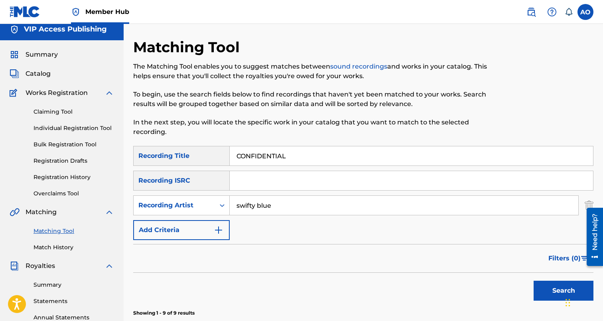
drag, startPoint x: 309, startPoint y: 157, endPoint x: 214, endPoint y: 155, distance: 95.7
click at [230, 155] on input "CONFIDENTIAL" at bounding box center [411, 155] width 363 height 19
paste input "40 WITH A BEAM"
click at [533, 281] on button "Search" at bounding box center [563, 291] width 60 height 20
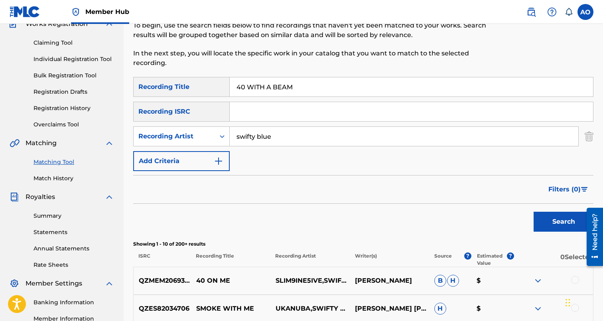
scroll to position [74, 0]
drag, startPoint x: 309, startPoint y: 91, endPoint x: 190, endPoint y: 94, distance: 118.5
click at [230, 94] on input "40 WITH A BEAM" at bounding box center [411, 87] width 363 height 19
paste input "ITS ALL GOOD"
type input "ITS ALL GOOD"
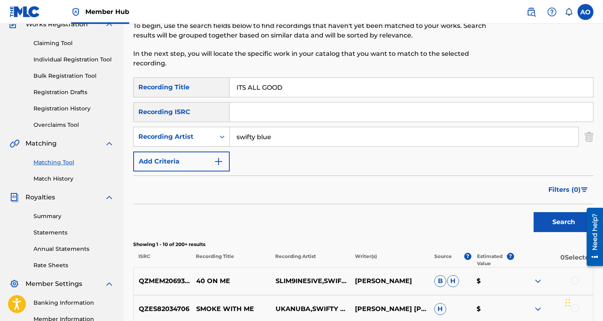
click at [533, 212] on button "Search" at bounding box center [563, 222] width 60 height 20
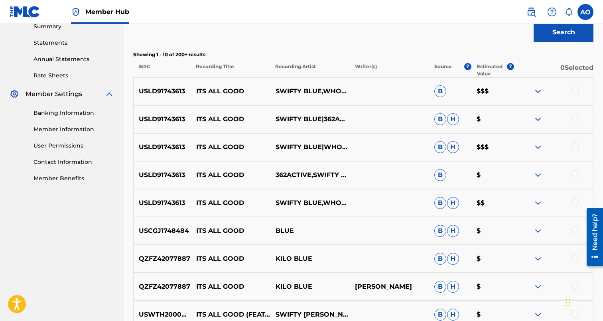
scroll to position [273, 0]
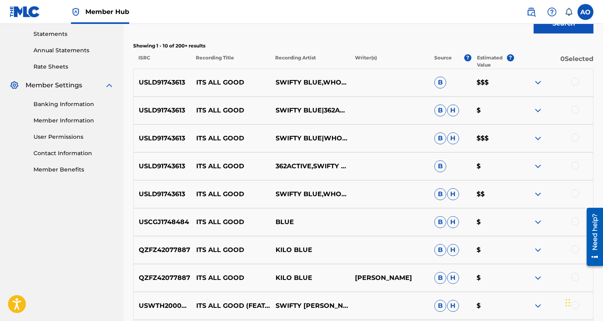
click at [576, 193] on div at bounding box center [575, 193] width 8 height 8
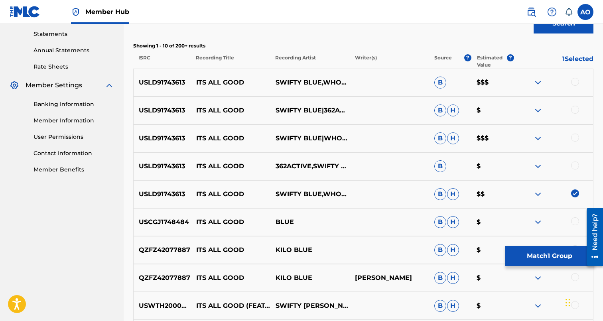
click at [575, 165] on div at bounding box center [575, 165] width 8 height 8
click at [574, 136] on div at bounding box center [575, 138] width 8 height 8
click at [573, 107] on div at bounding box center [575, 110] width 8 height 8
click at [575, 81] on div at bounding box center [575, 82] width 8 height 8
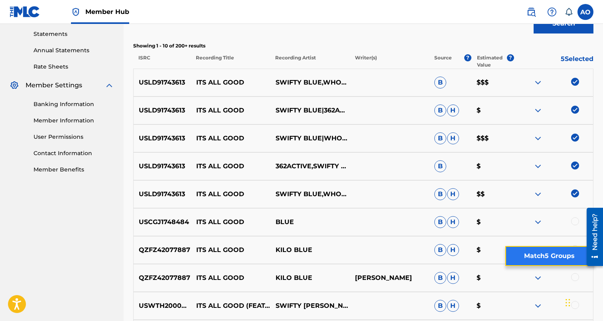
click at [556, 256] on button "Match 5 Groups" at bounding box center [549, 256] width 88 height 20
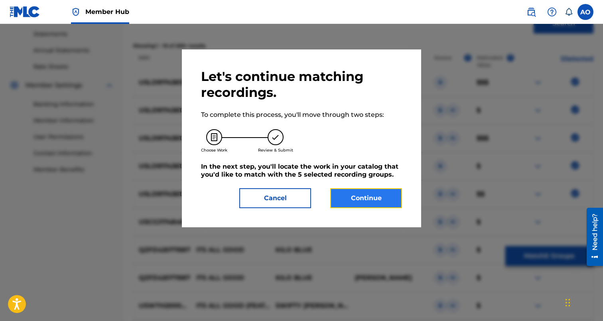
click at [379, 196] on button "Continue" at bounding box center [366, 198] width 72 height 20
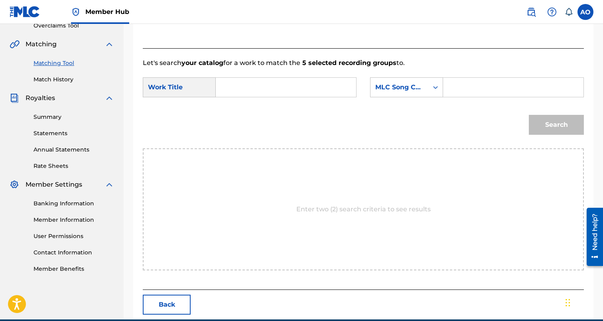
click at [319, 84] on input "Search Form" at bounding box center [285, 87] width 127 height 19
paste input "ITS ALL GOOD"
type input "ITS ALL GOOD"
click at [452, 85] on input "Search Form" at bounding box center [513, 87] width 127 height 19
paste input "IZ5LPO"
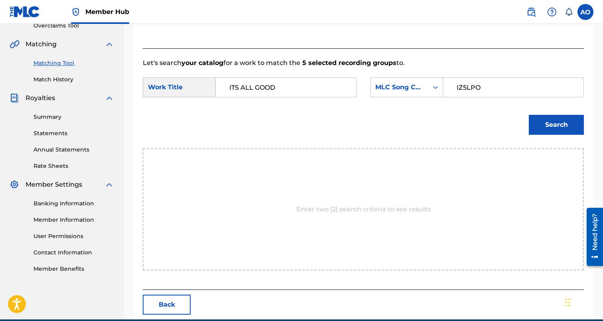
type input "IZ5LPO"
click at [529, 115] on button "Search" at bounding box center [556, 125] width 55 height 20
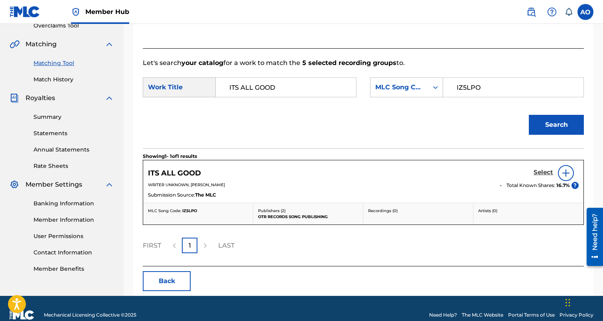
click at [541, 172] on h5 "Select" at bounding box center [543, 173] width 20 height 8
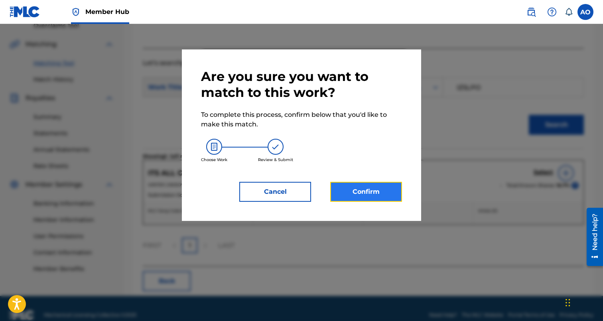
click at [348, 198] on button "Confirm" at bounding box center [366, 192] width 72 height 20
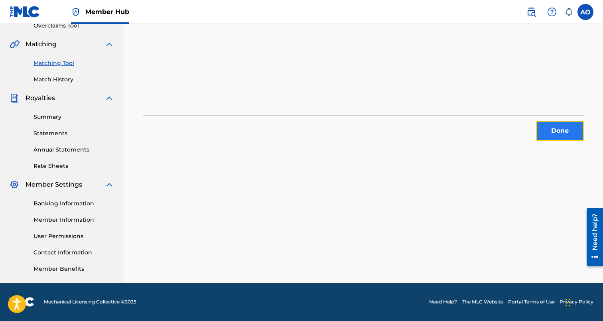
click at [549, 134] on button "Done" at bounding box center [560, 131] width 48 height 20
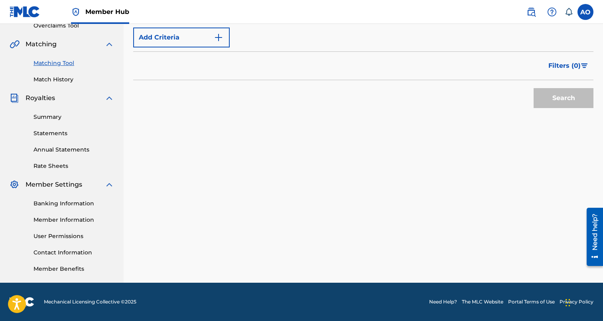
scroll to position [0, 0]
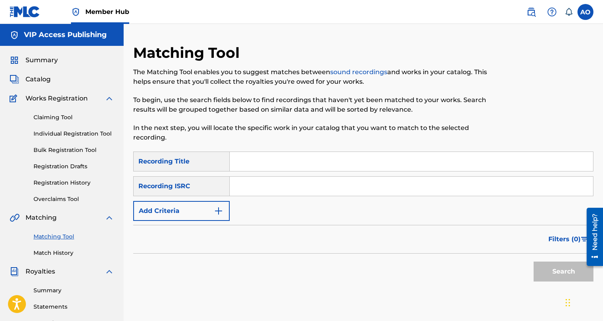
click at [319, 169] on input "Search Form" at bounding box center [411, 161] width 363 height 19
paste input "WAR READY"
type input "WAR READY"
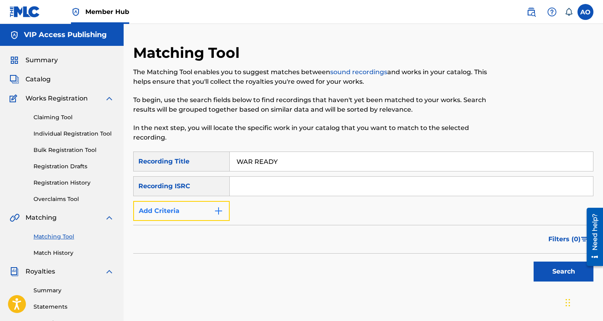
click at [202, 214] on button "Add Criteria" at bounding box center [181, 211] width 96 height 20
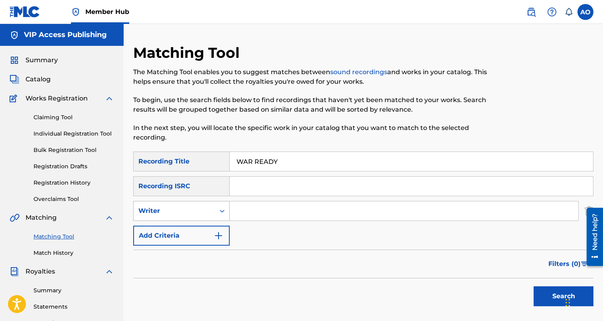
click at [197, 211] on div "Writer" at bounding box center [174, 211] width 72 height 10
click at [197, 222] on div "Recording Artist" at bounding box center [182, 231] width 96 height 20
click at [244, 211] on input "Search Form" at bounding box center [404, 210] width 348 height 19
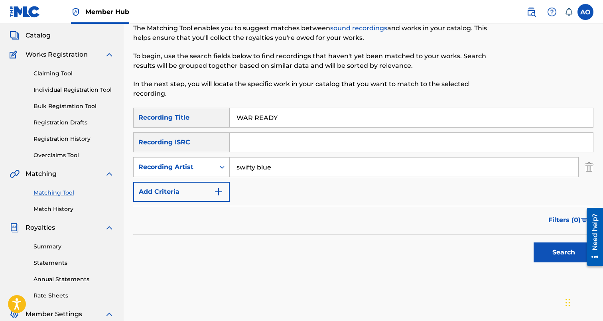
scroll to position [39, 0]
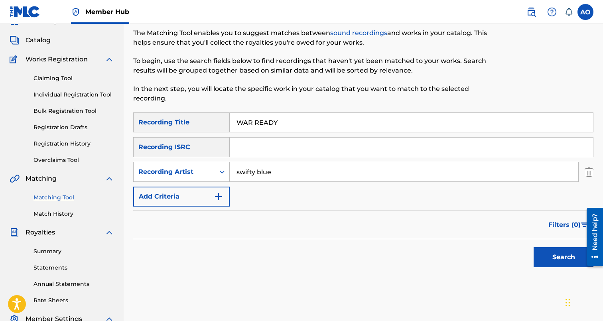
type input "swifty blue"
click at [533, 247] on button "Search" at bounding box center [563, 257] width 60 height 20
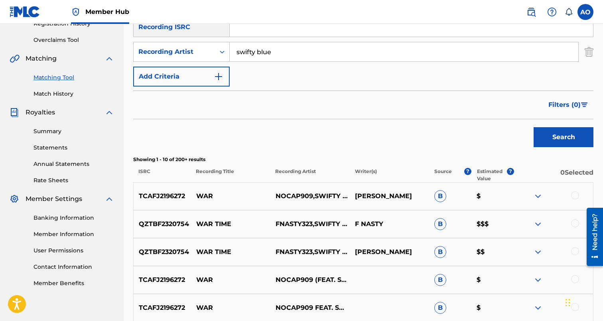
scroll to position [0, 0]
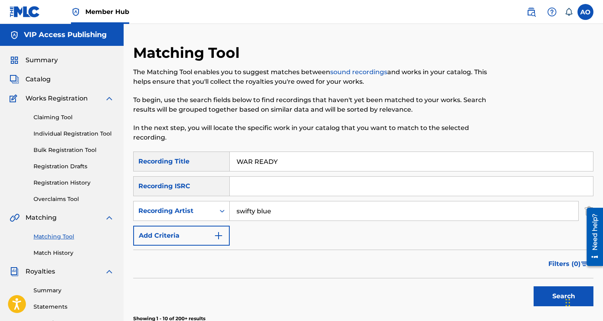
drag, startPoint x: 289, startPoint y: 159, endPoint x: 177, endPoint y: 156, distance: 112.1
click at [230, 156] on input "WAR READY" at bounding box center [411, 161] width 363 height 19
paste input "ON ME"
click at [533, 286] on button "Search" at bounding box center [563, 296] width 60 height 20
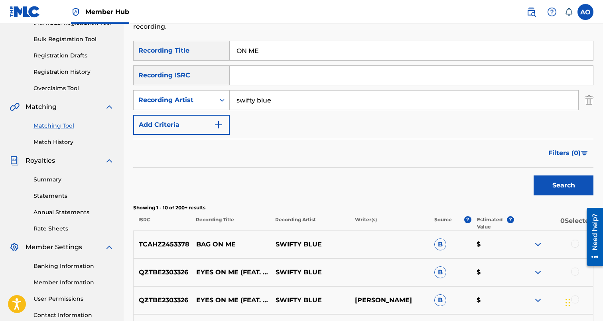
scroll to position [81, 0]
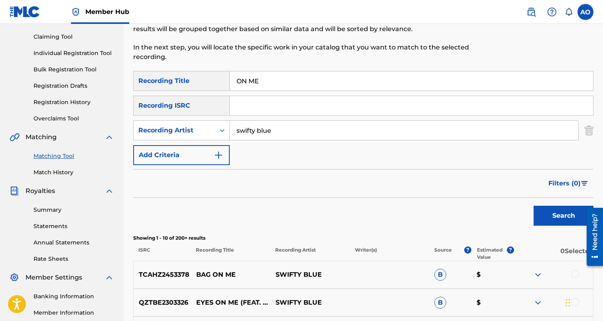
drag, startPoint x: 281, startPoint y: 82, endPoint x: 168, endPoint y: 82, distance: 113.2
click at [230, 82] on input "ON ME" at bounding box center [411, 80] width 363 height 19
paste input "THE MESSAG"
click at [533, 206] on button "Search" at bounding box center [563, 216] width 60 height 20
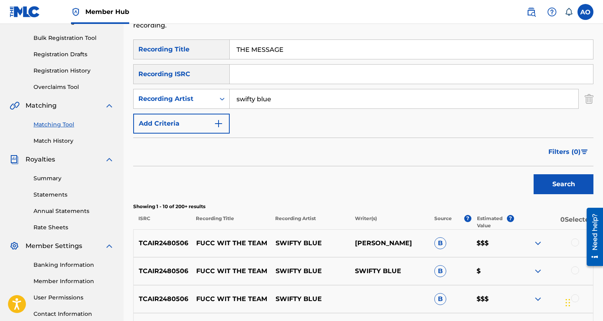
scroll to position [110, 0]
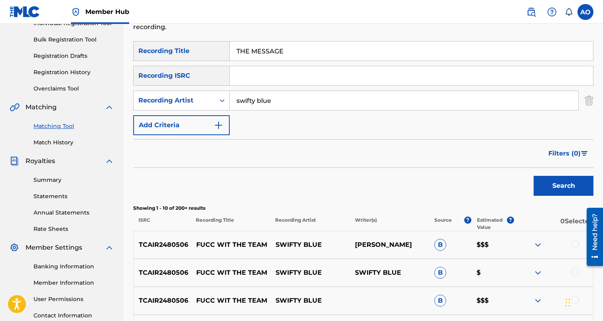
drag, startPoint x: 310, startPoint y: 53, endPoint x: 183, endPoint y: 49, distance: 127.2
click at [230, 49] on input "THE MESSAGE" at bounding box center [411, 50] width 363 height 19
paste input "PISSED OFF"
click at [533, 176] on button "Search" at bounding box center [563, 186] width 60 height 20
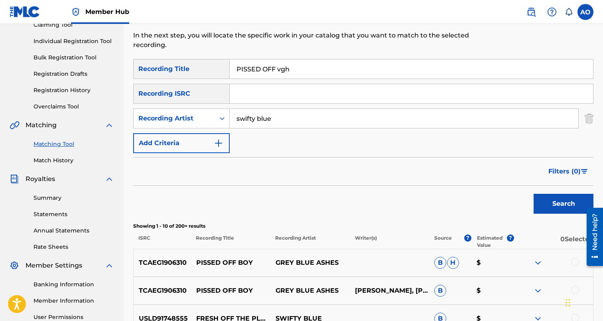
scroll to position [88, 0]
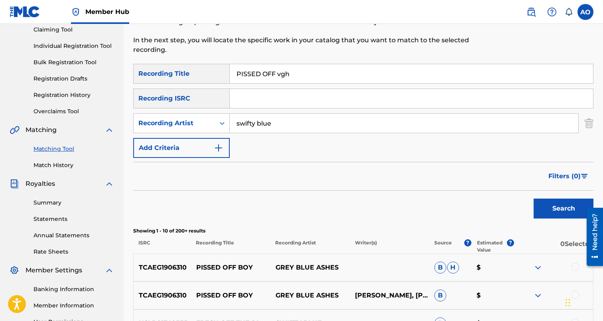
click at [303, 78] on input "PISSED OFF vgh" at bounding box center [411, 73] width 363 height 19
drag, startPoint x: 303, startPoint y: 78, endPoint x: 197, endPoint y: 66, distance: 106.3
click at [230, 66] on input "PISSED OFF vgh" at bounding box center [411, 73] width 363 height 19
paste input "WOCKHARDT"
click at [533, 199] on button "Search" at bounding box center [563, 209] width 60 height 20
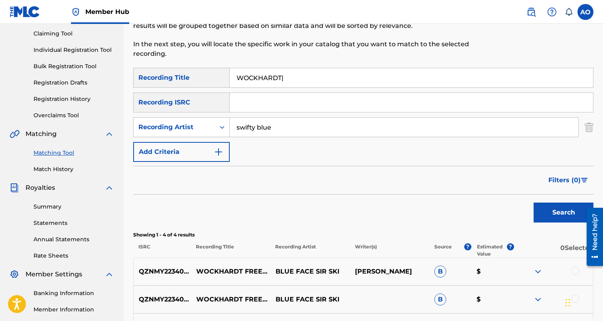
scroll to position [75, 0]
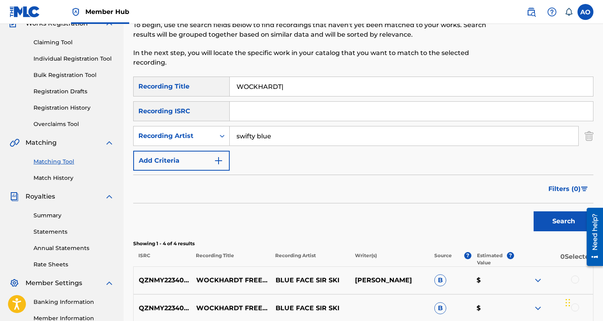
drag, startPoint x: 302, startPoint y: 91, endPoint x: 166, endPoint y: 91, distance: 136.4
click at [230, 91] on input "WOCKHARDT|" at bounding box center [411, 86] width 363 height 19
paste input "FREE CHITO"
click at [533, 211] on button "Search" at bounding box center [563, 221] width 60 height 20
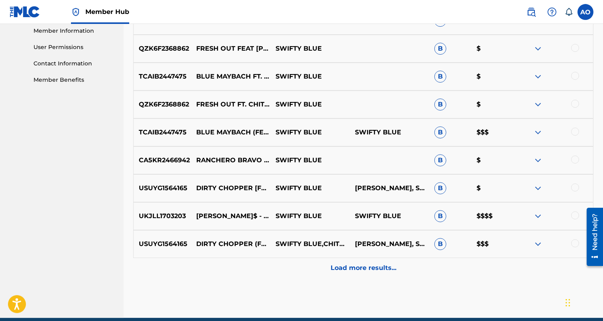
scroll to position [369, 0]
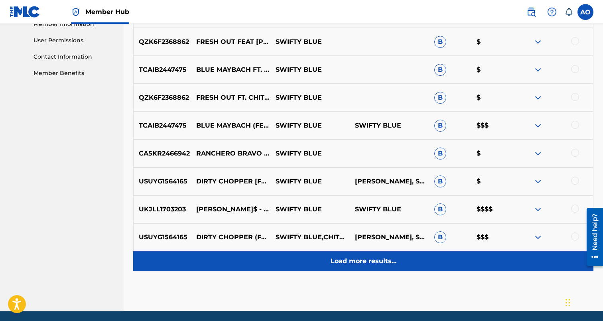
click at [354, 259] on p "Load more results..." at bounding box center [364, 261] width 66 height 10
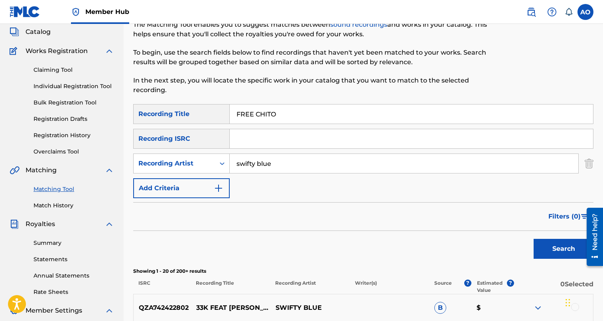
scroll to position [0, 0]
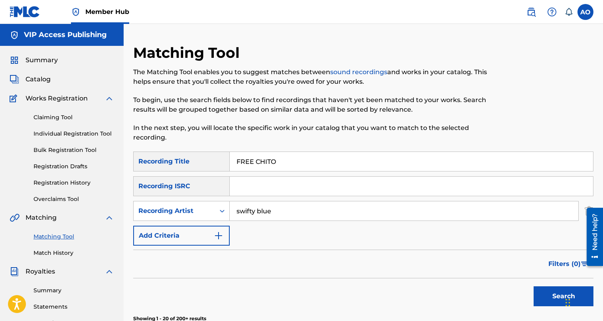
drag, startPoint x: 285, startPoint y: 164, endPoint x: 170, endPoint y: 140, distance: 117.6
click at [230, 152] on input "FREE CHITO" at bounding box center [411, 161] width 363 height 19
paste input "COLD [PERSON_NAME]"
click at [533, 286] on button "Search" at bounding box center [563, 296] width 60 height 20
drag, startPoint x: 305, startPoint y: 167, endPoint x: 113, endPoint y: 162, distance: 192.2
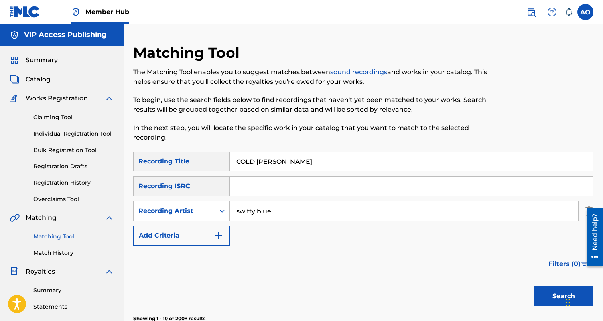
click at [230, 163] on input "COLD [PERSON_NAME]" at bounding box center [411, 161] width 363 height 19
paste input "HIN CHECK"
type input "CHIN CHECK"
click at [533, 286] on button "Search" at bounding box center [563, 296] width 60 height 20
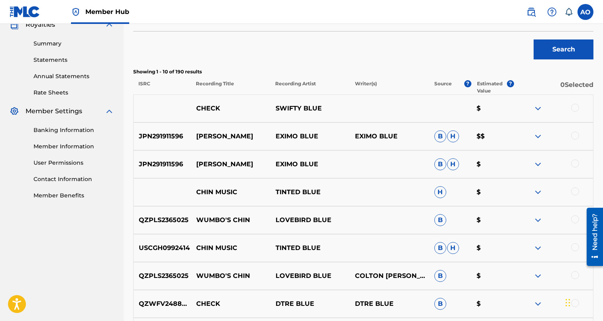
scroll to position [251, 0]
